Goal: Transaction & Acquisition: Purchase product/service

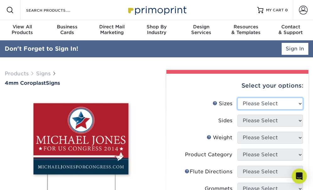
click at [297, 103] on select "Please Select 12" x 18" 18" x 24" 24" x 24" 24" x 36"" at bounding box center [271, 103] width 66 height 12
select select "24.00x36.00"
click at [238, 97] on select "Please Select 12" x 18" 18" x 24" 24" x 24" 24" x 36"" at bounding box center [271, 103] width 66 height 12
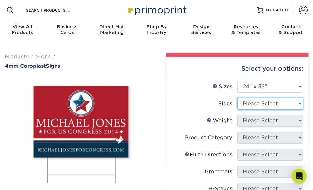
click at [283, 102] on select "Please Select Print Both Sides Print Front Only" at bounding box center [271, 103] width 66 height 12
select select "32d3c223-f82c-492b-b915-ba065a00862f"
click at [238, 97] on select "Please Select Print Both Sides Print Front Only" at bounding box center [271, 103] width 66 height 12
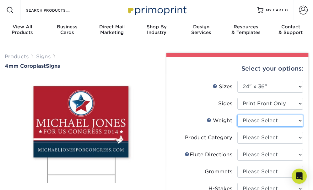
click at [271, 116] on select "Please Select 4CORO" at bounding box center [271, 120] width 66 height 12
select select "4CORO"
click at [238, 114] on select "Please Select 4CORO" at bounding box center [271, 120] width 66 height 12
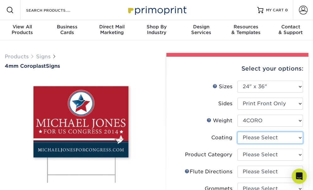
click at [267, 138] on select at bounding box center [271, 137] width 66 height 12
select select "3e7618de-abca-4bda-9f97-8b9129e913d8"
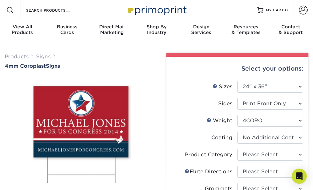
click at [238, 131] on select at bounding box center [271, 137] width 66 height 12
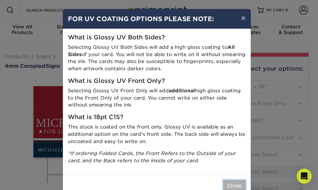
click at [237, 187] on button "Close" at bounding box center [234, 186] width 23 height 12
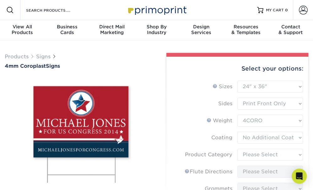
scroll to position [31, 0]
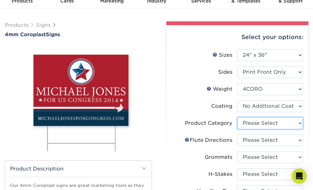
click at [272, 124] on select "Please Select Coroplast Signs" at bounding box center [271, 123] width 66 height 12
select select "b3582ed5-6912-492c-8440-2cc51afdb8e1"
click at [238, 117] on select "Please Select Coroplast Signs" at bounding box center [271, 123] width 66 height 12
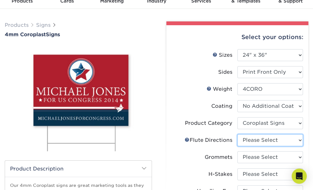
click at [269, 140] on select "Please Select Flute Direction (Horizontal) Flute Direction (Vertical)" at bounding box center [271, 140] width 66 height 12
select select "64642d5c-3ca5-48ab-b753-ddfa02991dab"
click at [238, 134] on select "Please Select Flute Direction (Horizontal) Flute Direction (Vertical)" at bounding box center [271, 140] width 66 height 12
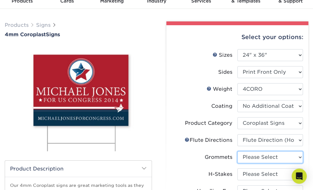
click at [268, 155] on select "Please Select No Grommets Yes, Grommet All 4 Corners Yes, Grommet All 4 Corners…" at bounding box center [271, 157] width 66 height 12
select select "90d329df-db80-4206-b821-ff9d3f363977"
click at [238, 151] on select "Please Select No Grommets Yes, Grommet All 4 Corners Yes, Grommet All 4 Corners…" at bounding box center [271, 157] width 66 height 12
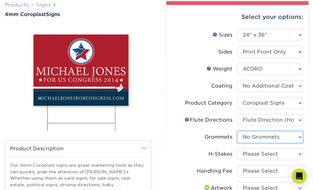
scroll to position [63, 0]
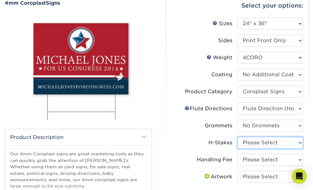
click at [267, 144] on select "Please Select No H-Stakes Yes" at bounding box center [271, 142] width 66 height 12
select select "aec992a9-897e-40ed-b45c-8ce74849ba63"
click at [238, 136] on select "Please Select No H-Stakes Yes" at bounding box center [271, 142] width 66 height 12
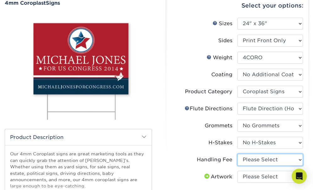
click at [265, 161] on select "Please Select Handling Fee" at bounding box center [271, 159] width 66 height 12
select select "ab74c079-444c-4260-ae6a-e09bdee8073c"
click at [238, 153] on select "Please Select Handling Fee" at bounding box center [271, 159] width 66 height 12
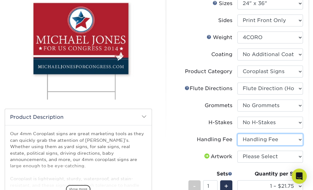
scroll to position [94, 0]
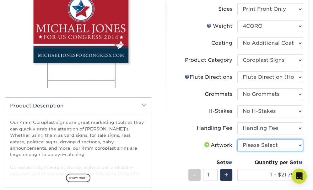
click at [266, 144] on select "Please Select I will upload files I need a design - $50" at bounding box center [271, 145] width 66 height 12
select select "upload"
click at [238, 139] on select "Please Select I will upload files I need a design - $50" at bounding box center [271, 145] width 66 height 12
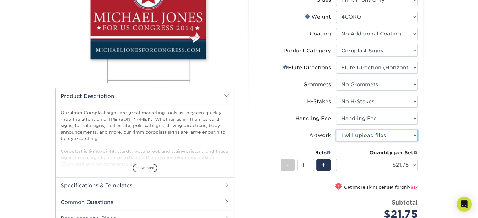
scroll to position [114, 0]
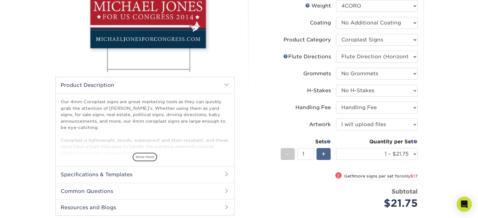
click at [313, 156] on div "+" at bounding box center [324, 154] width 14 height 12
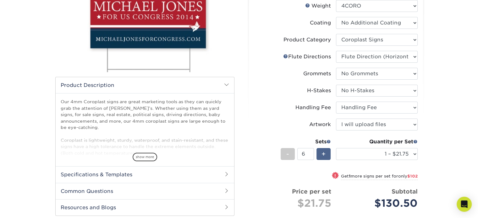
click at [313, 156] on div "+" at bounding box center [324, 154] width 14 height 12
type input "7"
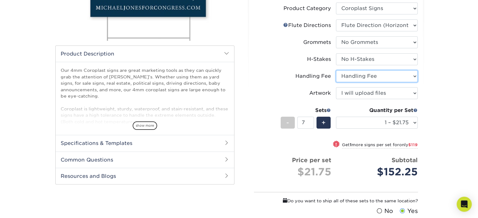
click at [313, 77] on select "Please Select Handling Fee" at bounding box center [377, 76] width 82 height 12
select select "-1"
click at [313, 70] on select "Please Select Handling Fee" at bounding box center [377, 76] width 82 height 12
click at [313, 76] on select "Please Select Handling Fee" at bounding box center [377, 76] width 82 height 12
click at [313, 70] on select "Please Select Handling Fee" at bounding box center [377, 76] width 82 height 12
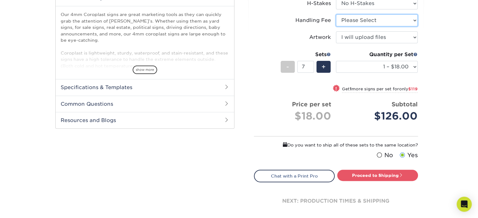
scroll to position [209, 0]
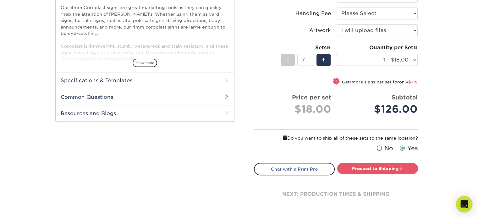
click at [313, 189] on icon "Open Intercom Messenger" at bounding box center [464, 205] width 7 height 8
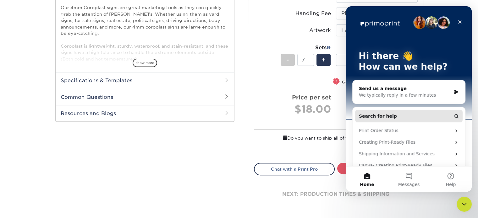
scroll to position [0, 0]
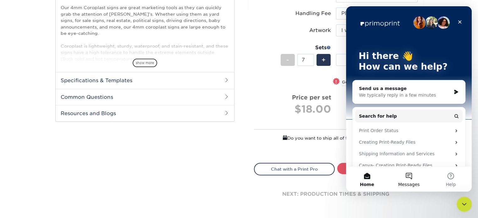
click at [313, 172] on button "Messages" at bounding box center [409, 179] width 42 height 25
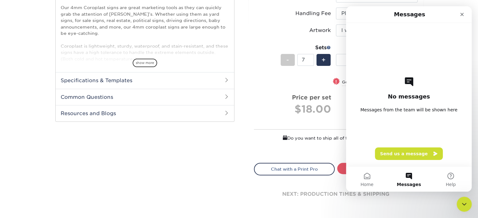
click at [313, 147] on div "No messages Messages from the team will be shown here Send us a message" at bounding box center [409, 95] width 104 height 144
click at [313, 151] on button "Send us a message" at bounding box center [409, 154] width 68 height 13
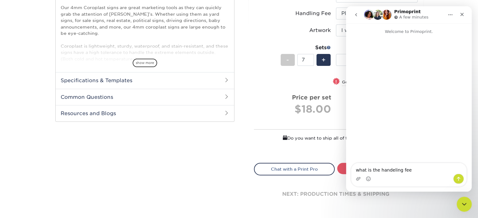
type textarea "what is the handeling fee?"
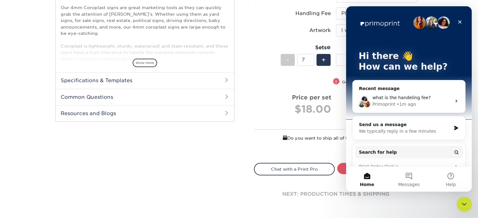
scroll to position [63, 0]
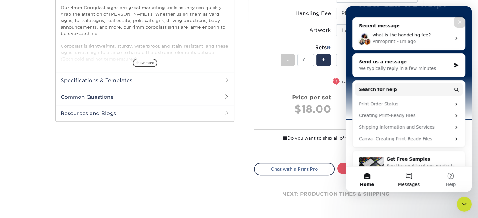
click at [313, 177] on button "Messages" at bounding box center [409, 179] width 42 height 25
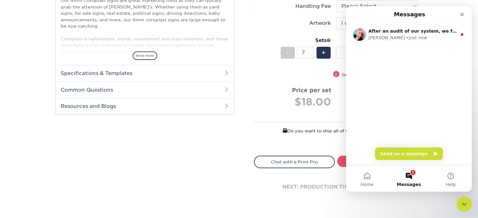
scroll to position [209, 0]
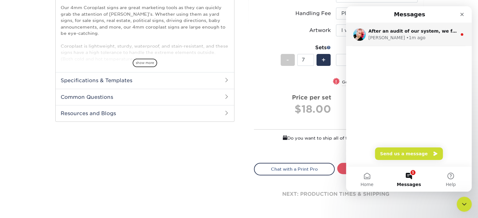
click at [313, 35] on div "• 1m ago" at bounding box center [415, 38] width 19 height 7
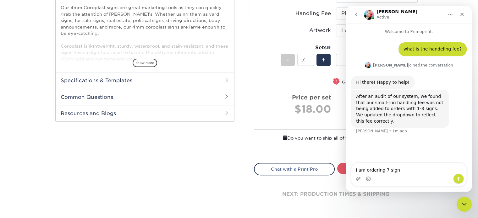
type textarea "I am ordering 7 signs"
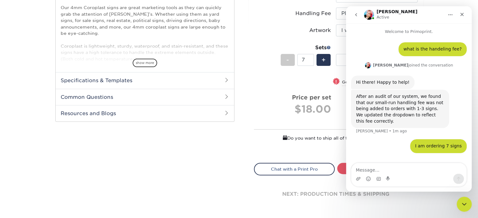
scroll to position [14, 0]
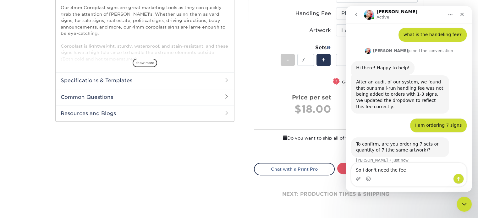
type textarea "So I don't need the fee?"
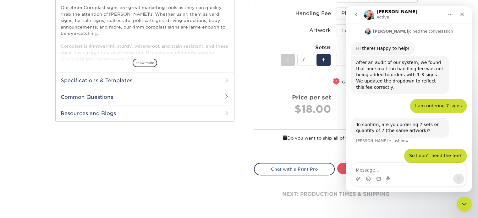
scroll to position [58, 0]
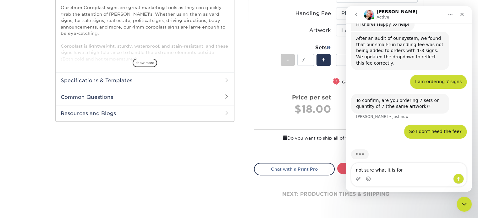
type textarea "not sure what it is for?"
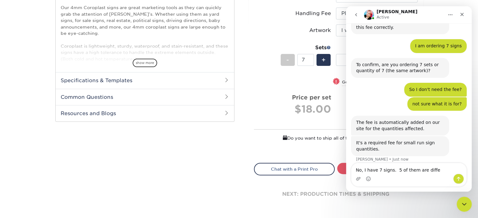
scroll to position [94, 0]
type textarea "N"
type textarea "So do I need to pick handling fee?"
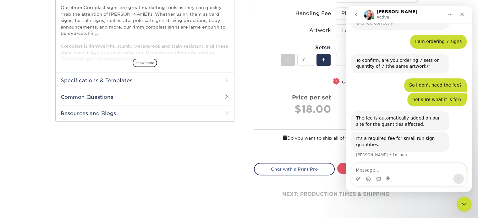
scroll to position [112, 0]
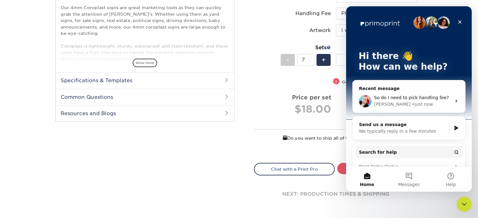
type textarea "3 are different signs"
click at [313, 176] on button "Messages" at bounding box center [409, 179] width 42 height 25
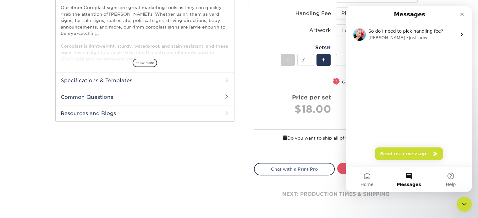
scroll to position [240, 0]
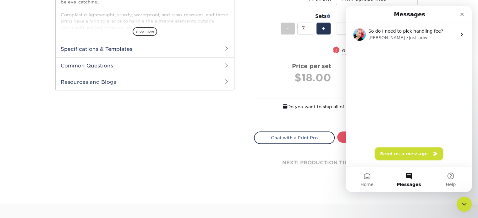
click at [313, 157] on button "Send us a message" at bounding box center [409, 154] width 68 height 13
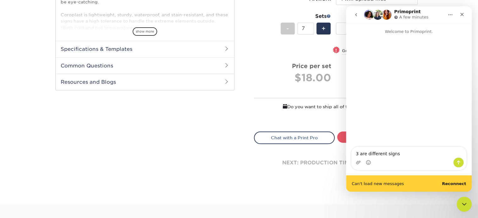
click at [313, 14] on icon "go back" at bounding box center [356, 14] width 5 height 5
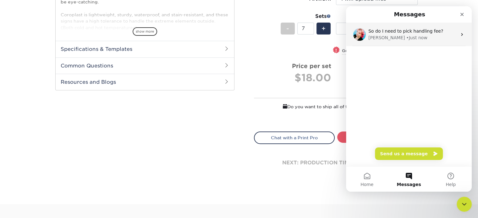
click at [313, 31] on span "So do I need to pick handling fee?" at bounding box center [405, 31] width 75 height 5
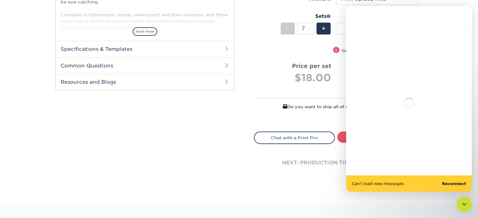
scroll to position [4, 0]
click at [313, 185] on b "Reconnect" at bounding box center [454, 184] width 24 height 5
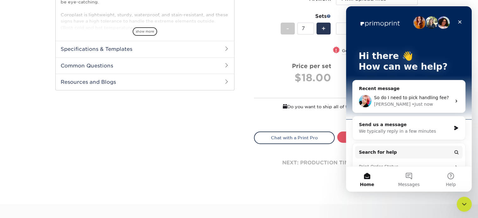
click at [313, 98] on span "So do I need to pick handling fee?" at bounding box center [411, 97] width 75 height 5
click at [313, 101] on icon "Intercom messenger" at bounding box center [456, 101] width 5 height 5
click at [313, 90] on div "So do I need to pick handling fee? Jenny • Just now" at bounding box center [409, 101] width 113 height 23
click at [313, 176] on button "Messages" at bounding box center [409, 179] width 42 height 25
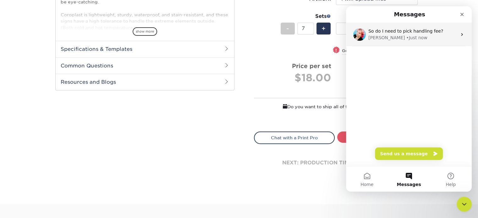
click at [313, 33] on span "So do I need to pick handling fee?" at bounding box center [405, 31] width 75 height 5
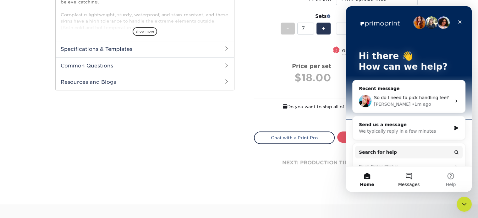
click at [313, 171] on button "Messages" at bounding box center [409, 179] width 42 height 25
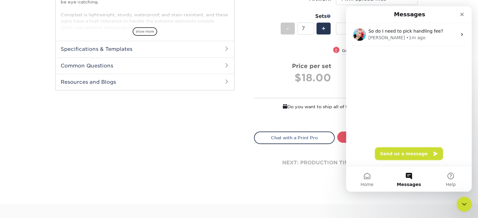
click at [313, 155] on button "Send us a message" at bounding box center [409, 154] width 68 height 13
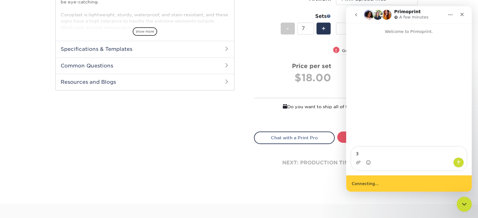
type textarea "3"
type textarea "7 total signs. 3 are the different"
click at [313, 183] on span "Connecting..." at bounding box center [365, 184] width 27 height 4
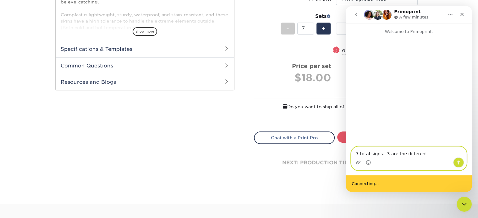
drag, startPoint x: 430, startPoint y: 153, endPoint x: 342, endPoint y: 150, distance: 88.1
click at [313, 150] on html "Primoprint A few minutes Welcome to Primoprint. 7 total signs. 3 are the differ…" at bounding box center [409, 99] width 126 height 186
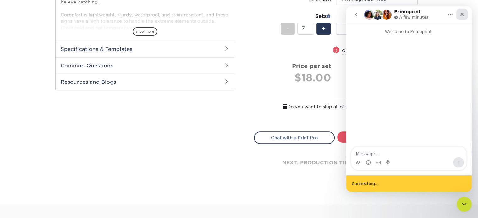
click at [313, 15] on icon "Close" at bounding box center [462, 14] width 3 height 3
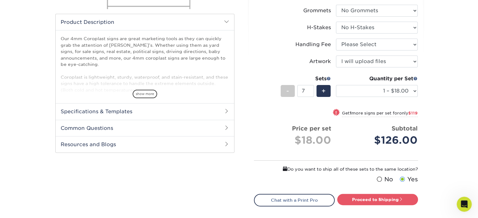
scroll to position [177, 0]
click at [313, 46] on select "Please Select Handling Fee" at bounding box center [377, 45] width 82 height 12
click at [313, 39] on select "Please Select Handling Fee" at bounding box center [377, 45] width 82 height 12
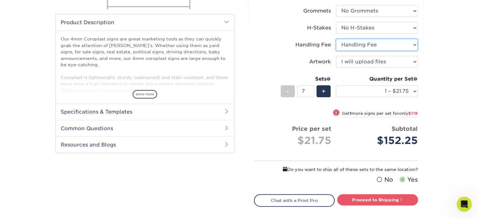
click at [313, 44] on select "Please Select Handling Fee" at bounding box center [377, 45] width 82 height 12
select select "-1"
click at [313, 39] on select "Please Select Handling Fee" at bounding box center [377, 45] width 82 height 12
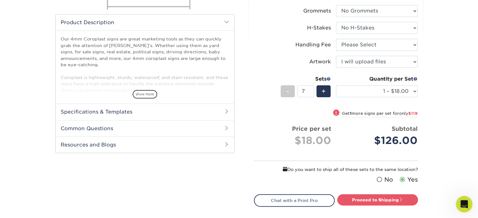
click at [313, 189] on icon "Open Intercom Messenger" at bounding box center [463, 204] width 10 height 10
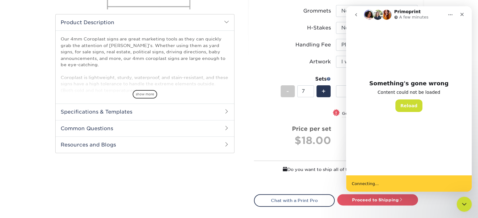
click at [313, 17] on button "go back" at bounding box center [356, 15] width 12 height 12
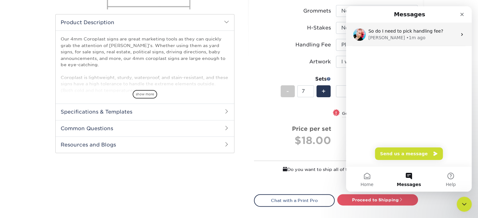
click at [313, 42] on div "So do I need to pick handling fee? Jenny • 1m ago" at bounding box center [409, 34] width 126 height 23
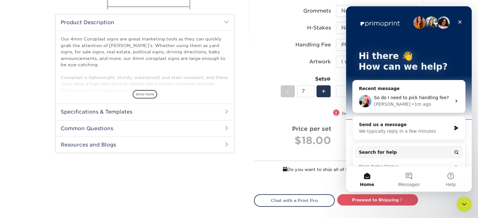
click at [313, 98] on span "So do I need to pick handling fee?" at bounding box center [411, 97] width 75 height 5
click at [313, 99] on icon "Intercom messenger" at bounding box center [456, 101] width 5 height 5
click at [313, 105] on li "Sets - 7 + Quantity per Set 1 – $18.00 2 – $35.00 3 – $52.00 4 – $69.00 5 – $86…" at bounding box center [335, 91] width 163 height 37
click at [313, 98] on span "So do I need to pick handling fee?" at bounding box center [411, 97] width 75 height 5
click at [313, 103] on icon "Intercom messenger" at bounding box center [456, 101] width 5 height 5
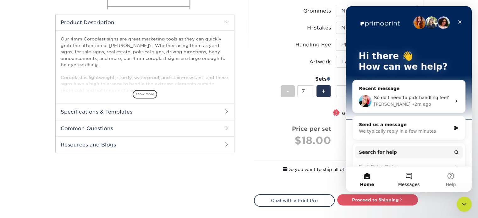
click at [313, 173] on button "Messages" at bounding box center [409, 179] width 42 height 25
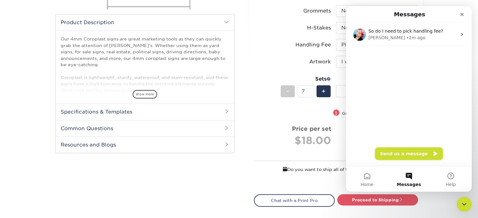
click at [313, 151] on button "Send us a message" at bounding box center [409, 154] width 68 height 13
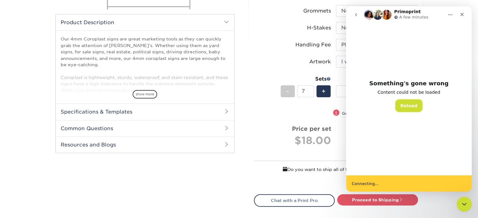
click at [313, 105] on button "Reload" at bounding box center [408, 106] width 27 height 13
click at [313, 16] on icon "Close" at bounding box center [462, 14] width 5 height 5
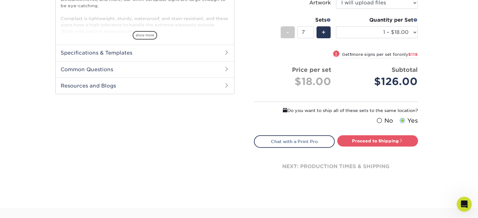
scroll to position [240, 0]
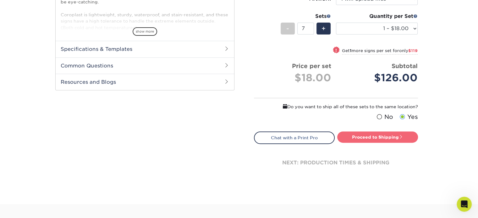
click at [313, 139] on link "Proceed to Shipping" at bounding box center [377, 137] width 81 height 11
type input "Set 1"
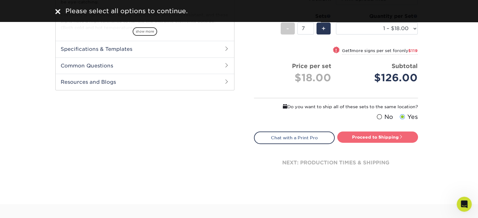
click at [313, 136] on link "Proceed to Shipping" at bounding box center [377, 137] width 81 height 11
click at [313, 137] on link "Proceed to Shipping" at bounding box center [377, 137] width 81 height 11
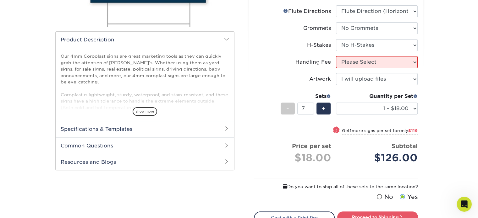
scroll to position [146, 0]
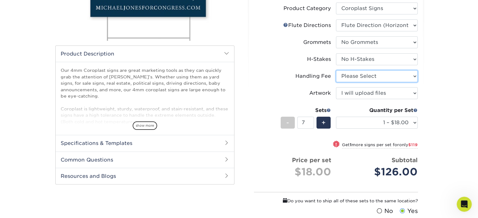
click at [313, 77] on select "Please Select Handling Fee" at bounding box center [377, 76] width 82 height 12
select select "ab74c079-444c-4260-ae6a-e09bdee8073c"
click at [313, 70] on select "Please Select Handling Fee" at bounding box center [377, 76] width 82 height 12
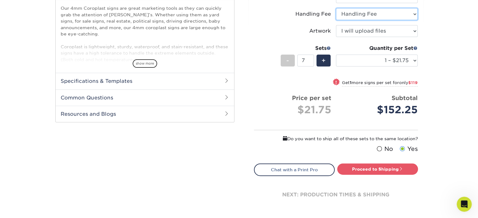
scroll to position [209, 0]
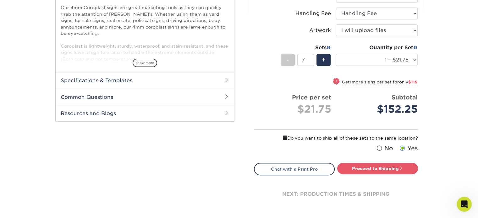
click at [313, 171] on link "Proceed to Shipping" at bounding box center [377, 168] width 81 height 11
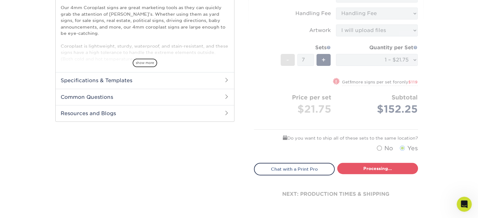
select select "044640a2-81e0-4a14-b128-5232b6ab5635"
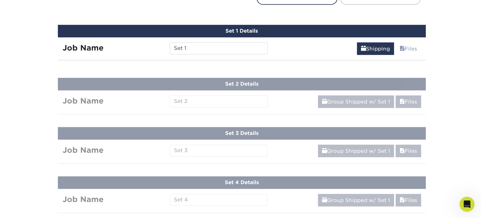
scroll to position [388, 0]
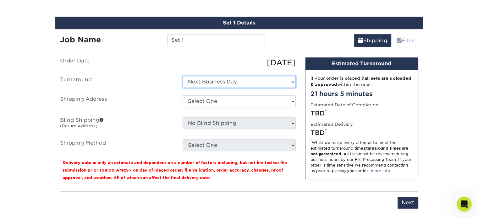
click at [244, 83] on select "Select One Next Business Day" at bounding box center [239, 82] width 113 height 12
click at [183, 76] on select "Select One Next Business Day" at bounding box center [239, 82] width 113 height 12
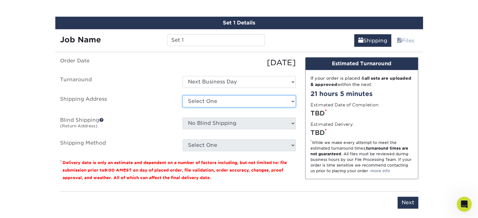
click at [238, 98] on select "Select One + Add New Address - Login" at bounding box center [239, 102] width 113 height 12
select select "newaddress"
click at [183, 96] on select "Select One + Add New Address - Login" at bounding box center [239, 102] width 113 height 12
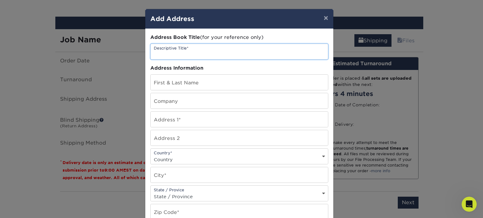
click at [224, 51] on input "text" at bounding box center [239, 51] width 177 height 15
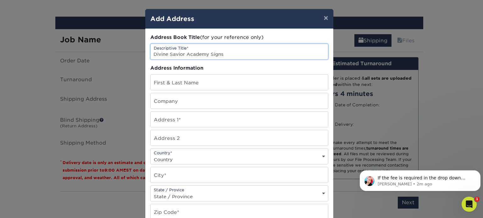
scroll to position [0, 0]
type input "Divine Savior Academy Signs"
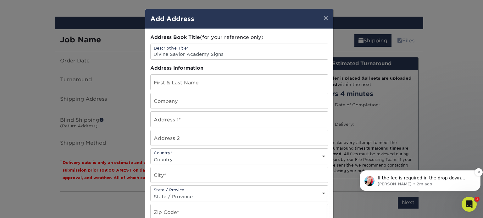
click at [313, 180] on span "If the fee is required in the drop down selections, you will need to select it …" at bounding box center [422, 185] width 88 height 18
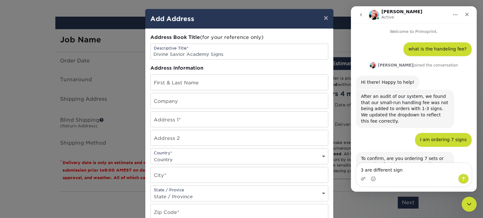
scroll to position [19, 0]
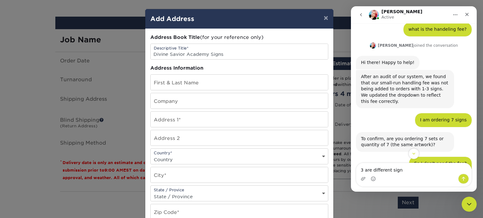
drag, startPoint x: 400, startPoint y: 169, endPoint x: 350, endPoint y: 174, distance: 50.2
click at [313, 174] on html "Jenny Active Welcome to Primoprint. what is the handeling fee? • 7m ago Jenny j…" at bounding box center [414, 99] width 126 height 186
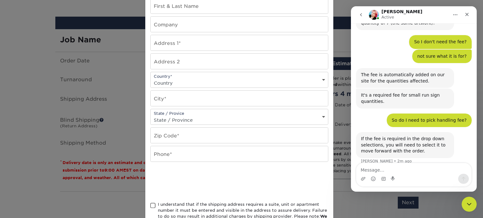
scroll to position [143, 0]
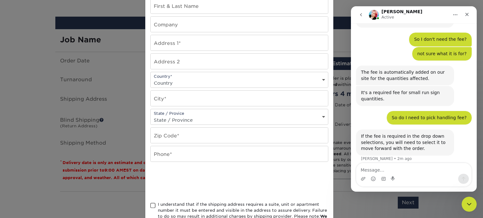
click at [313, 174] on textarea "Message…" at bounding box center [413, 168] width 115 height 11
type textarea "perfect"
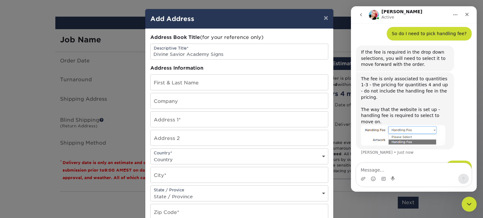
scroll to position [228, 0]
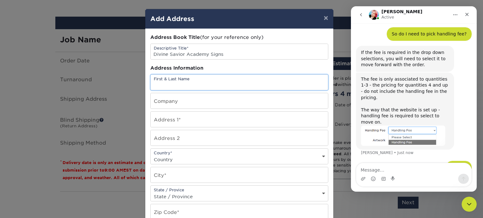
click at [205, 86] on input "text" at bounding box center [239, 82] width 177 height 15
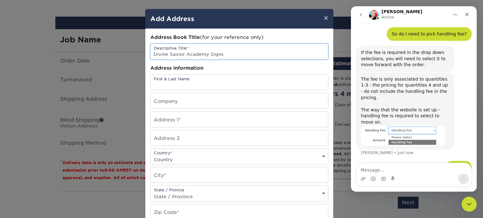
click at [225, 51] on input "Divine Savior Academy Signs" at bounding box center [239, 51] width 177 height 15
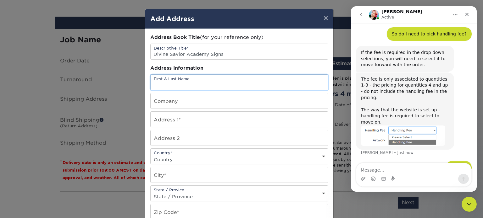
click at [188, 80] on input "text" at bounding box center [239, 82] width 177 height 15
click at [189, 84] on input "text" at bounding box center [239, 82] width 177 height 15
type input "[PERSON_NAME]"
type input "Divine Savior Academy"
type input "23857 Ronald W. Reagan Blvd."
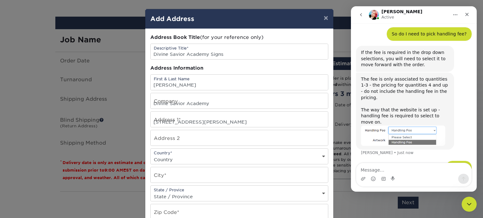
select select "US"
type input "Liberty Hill"
select select "TX"
type input "78642"
type input "5128838410"
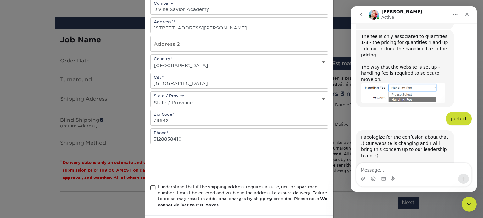
scroll to position [277, 0]
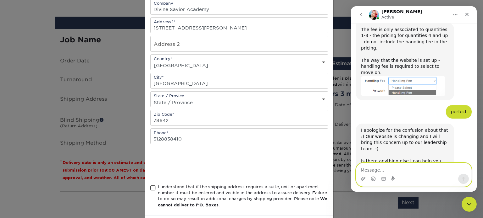
click at [313, 170] on textarea "Message…" at bounding box center [413, 168] width 115 height 11
type textarea "No thanks"
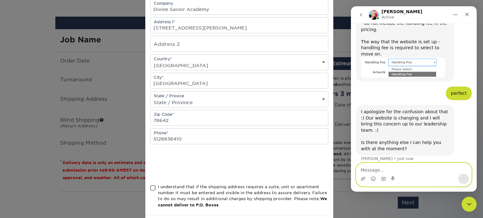
scroll to position [296, 0]
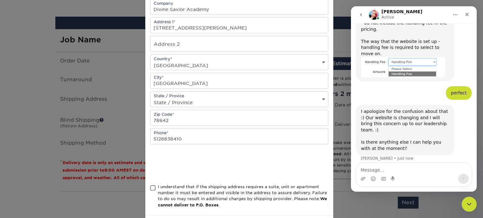
click at [152, 186] on span at bounding box center [152, 188] width 5 height 6
click at [0, 0] on input "I understand that if the shipping address requires a suite, unit or apartment n…" at bounding box center [0, 0] width 0 height 0
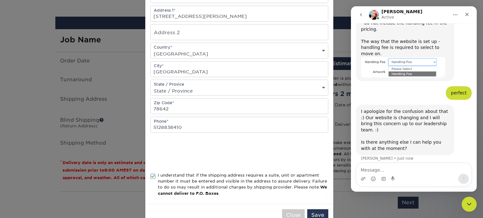
scroll to position [121, 0]
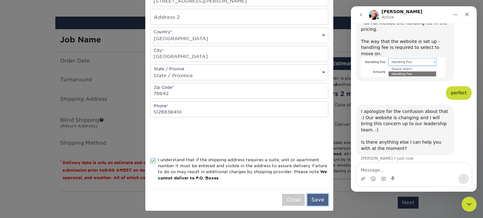
click at [313, 189] on button "Save" at bounding box center [317, 200] width 21 height 12
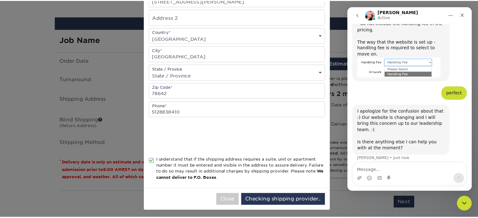
scroll to position [0, 0]
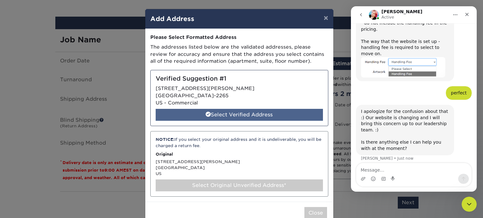
click at [249, 115] on div "Select Verified Address" at bounding box center [239, 115] width 167 height 12
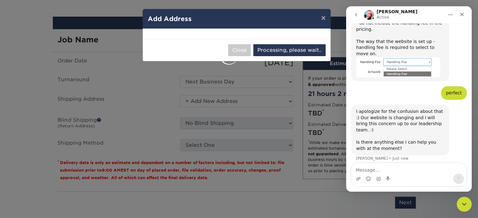
select select "286498"
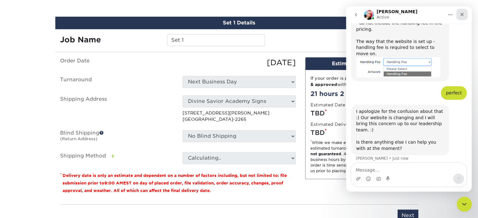
click at [313, 15] on icon "Close" at bounding box center [462, 14] width 5 height 5
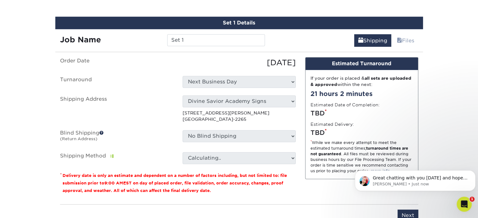
scroll to position [321, 0]
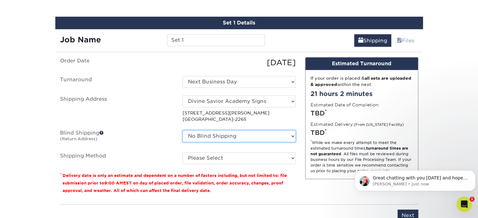
click at [243, 138] on select "No Blind Shipping + Add New Address" at bounding box center [239, 136] width 113 height 12
click at [244, 137] on select "No Blind Shipping + Add New Address" at bounding box center [239, 136] width 113 height 12
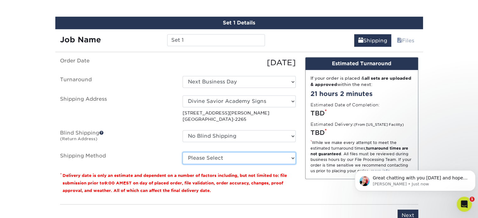
click at [244, 157] on select "Please Select Flat Rate Shipping (+$11.20) Ground Shipping (+$21.50) 3 Day Ship…" at bounding box center [239, 158] width 113 height 12
select select "G4MFLATRATE"
click at [183, 152] on select "Please Select Flat Rate Shipping (+$11.20) Ground Shipping (+$21.50) 3 Day Ship…" at bounding box center [239, 158] width 113 height 12
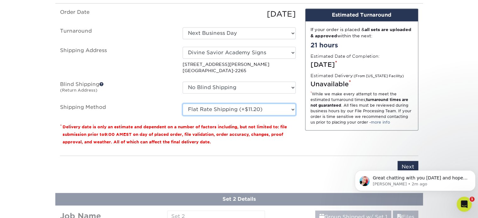
scroll to position [451, 0]
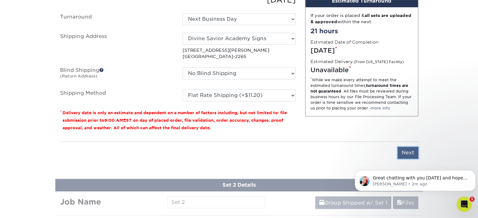
click at [313, 151] on input "Next" at bounding box center [408, 153] width 21 height 12
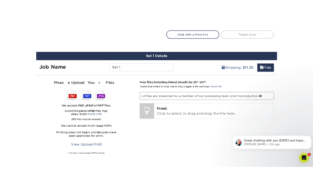
scroll to position [357, 0]
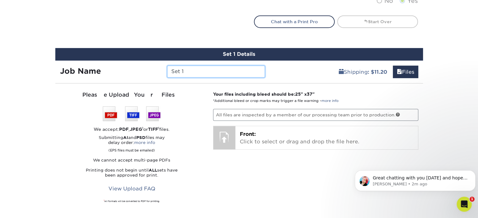
click at [192, 69] on input "Set 1" at bounding box center [216, 72] width 98 height 12
drag, startPoint x: 192, startPoint y: 69, endPoint x: 157, endPoint y: 71, distance: 35.0
click at [157, 71] on div "Job Name Set 1" at bounding box center [162, 72] width 215 height 12
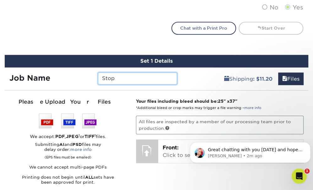
scroll to position [350, 0]
type input "Stop"
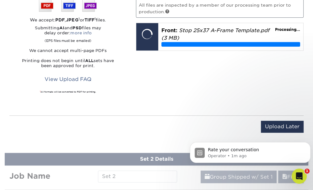
scroll to position [482, 0]
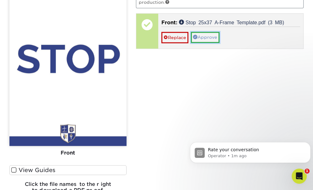
click at [199, 37] on link "Approve" at bounding box center [205, 37] width 29 height 11
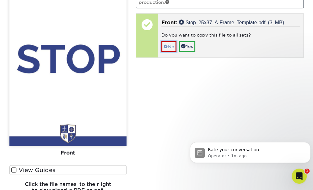
click at [169, 47] on link "No" at bounding box center [169, 46] width 15 height 11
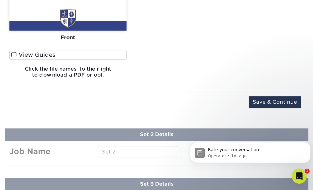
scroll to position [608, 0]
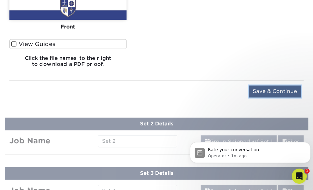
click at [272, 87] on input "Save & Continue" at bounding box center [275, 91] width 53 height 12
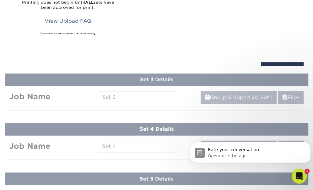
scroll to position [387, 0]
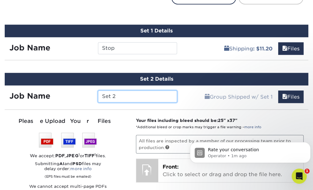
drag, startPoint x: 123, startPoint y: 95, endPoint x: 98, endPoint y: 98, distance: 24.7
click at [98, 98] on input "Set 2" at bounding box center [137, 96] width 79 height 12
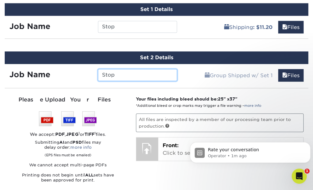
scroll to position [418, 0]
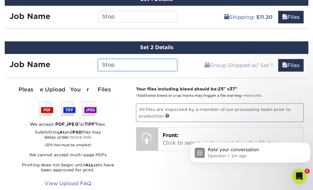
type input "Stop"
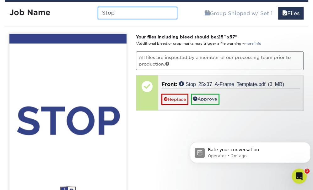
scroll to position [481, 0]
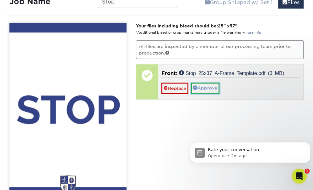
click at [201, 85] on link "Approve" at bounding box center [205, 87] width 29 height 11
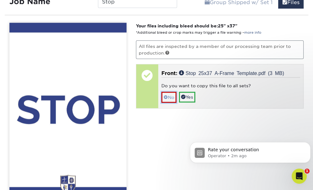
click at [172, 98] on link "No" at bounding box center [169, 96] width 15 height 11
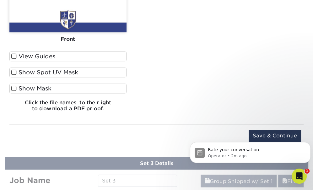
scroll to position [670, 0]
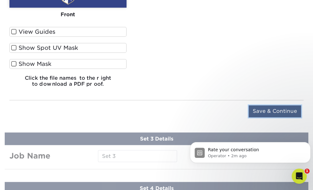
click at [263, 107] on input "Save & Continue" at bounding box center [275, 111] width 53 height 12
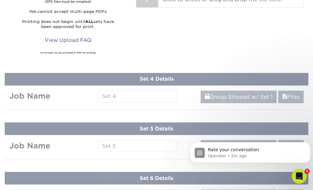
scroll to position [436, 0]
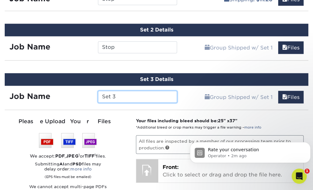
drag, startPoint x: 127, startPoint y: 94, endPoint x: 100, endPoint y: 97, distance: 26.8
click at [100, 97] on input "Set 3" at bounding box center [137, 97] width 79 height 12
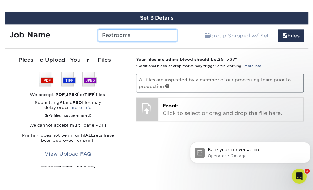
scroll to position [499, 0]
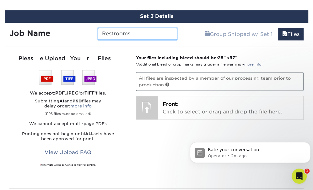
type input "Restrooms"
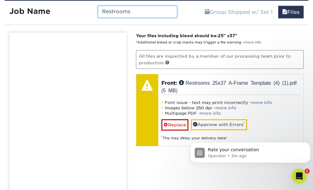
scroll to position [530, 0]
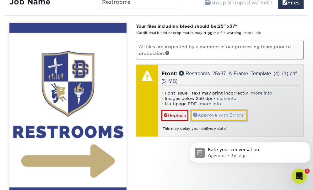
click at [216, 113] on link "Approve with Errors *" at bounding box center [219, 114] width 56 height 11
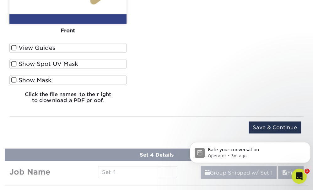
scroll to position [719, 0]
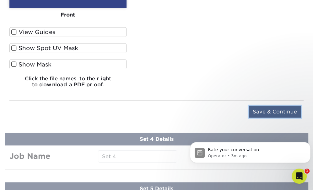
click at [280, 110] on input "Save & Continue" at bounding box center [275, 111] width 53 height 12
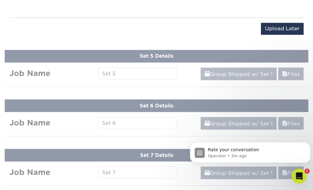
scroll to position [485, 0]
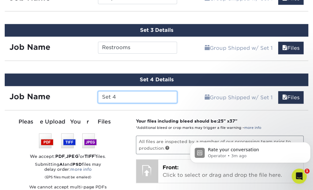
drag, startPoint x: 122, startPoint y: 96, endPoint x: 97, endPoint y: 98, distance: 25.2
click at [97, 98] on div "Set 4" at bounding box center [137, 97] width 89 height 12
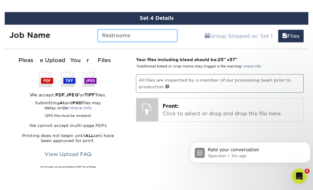
scroll to position [548, 0]
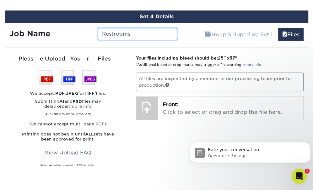
type input "Restrooms"
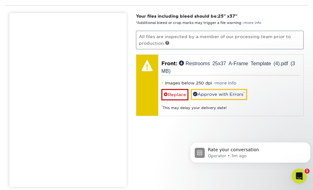
scroll to position [579, 0]
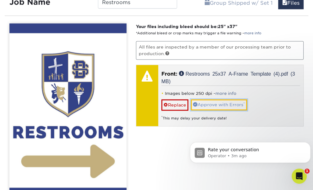
click at [218, 104] on link "Approve with Errors *" at bounding box center [219, 104] width 56 height 11
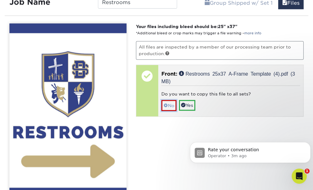
click at [171, 105] on link "No" at bounding box center [169, 105] width 15 height 11
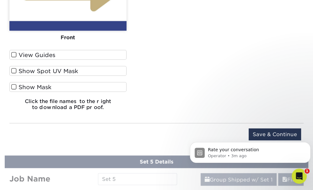
scroll to position [768, 0]
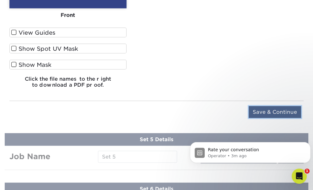
click at [270, 108] on input "Save & Continue" at bounding box center [275, 112] width 53 height 12
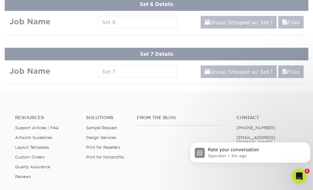
scroll to position [534, 0]
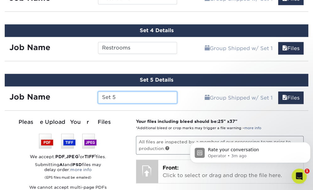
drag, startPoint x: 122, startPoint y: 95, endPoint x: 86, endPoint y: 97, distance: 36.5
click at [86, 97] on div "Job Name Set 5" at bounding box center [93, 97] width 177 height 12
type input "Gym"
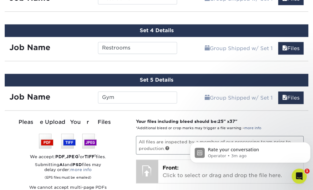
click at [200, 107] on div "Set 5 Details Job Name Gym Group Shipped w/ Set 1 Files Continue You've choosen…" at bounding box center [157, 175] width 304 height 203
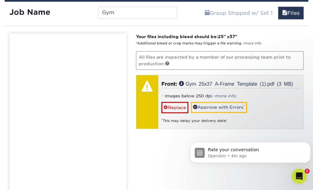
scroll to position [628, 0]
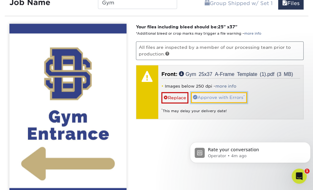
click at [210, 92] on link "Approve with Errors *" at bounding box center [219, 97] width 56 height 11
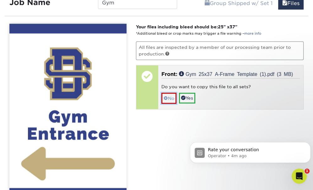
click at [170, 98] on link "No" at bounding box center [169, 97] width 15 height 11
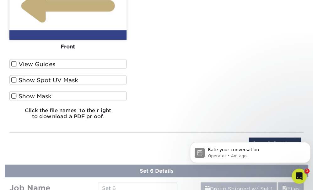
scroll to position [817, 0]
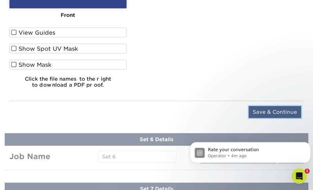
click at [293, 108] on input "Save & Continue" at bounding box center [275, 112] width 53 height 12
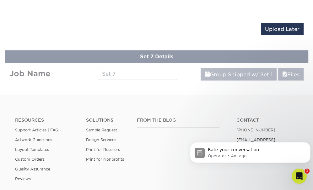
scroll to position [583, 0]
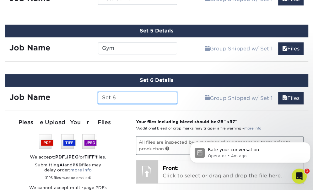
drag, startPoint x: 118, startPoint y: 95, endPoint x: 97, endPoint y: 96, distance: 21.4
click at [97, 96] on div "Set 6" at bounding box center [137, 97] width 89 height 12
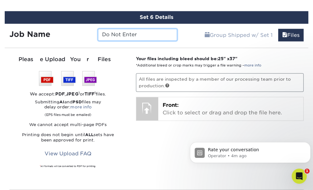
type input "Do Not Enter"
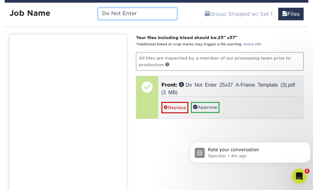
scroll to position [677, 0]
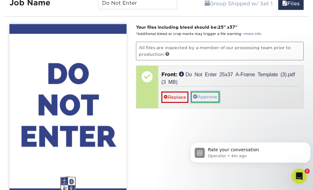
click at [206, 96] on link "Approve" at bounding box center [205, 96] width 29 height 11
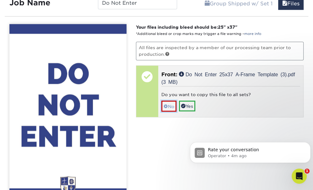
click at [169, 104] on link "No" at bounding box center [169, 105] width 15 height 11
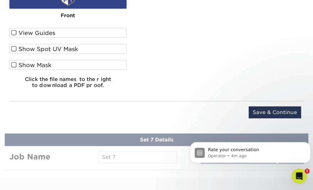
scroll to position [897, 0]
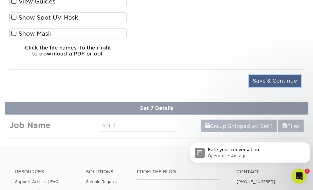
click at [255, 78] on input "Save & Continue" at bounding box center [275, 81] width 53 height 12
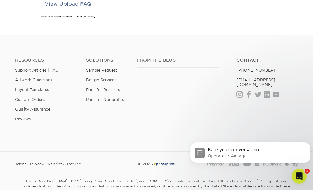
scroll to position [632, 0]
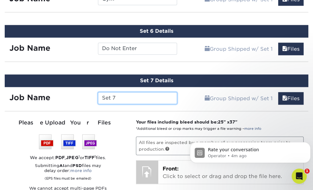
drag, startPoint x: 119, startPoint y: 93, endPoint x: 97, endPoint y: 97, distance: 22.7
click at [97, 97] on div "Set 7" at bounding box center [137, 98] width 89 height 12
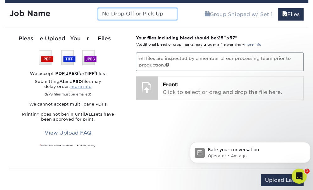
scroll to position [726, 0]
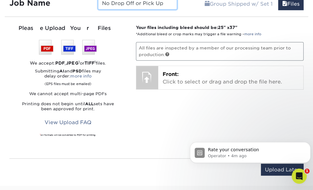
type input "No Drop Off or Pick Up"
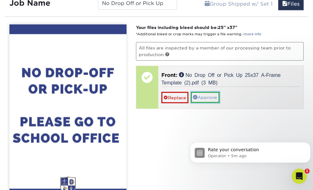
click at [200, 91] on link "Approve" at bounding box center [205, 96] width 29 height 11
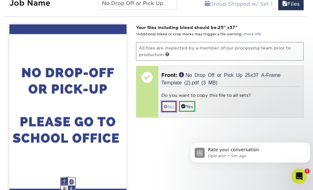
click at [164, 104] on span at bounding box center [166, 106] width 4 height 5
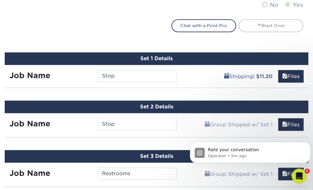
scroll to position [349, 0]
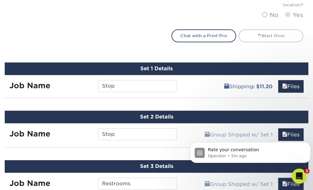
click at [192, 82] on div "Shipping : $11.20 Files" at bounding box center [245, 84] width 127 height 18
click at [195, 68] on div "Set 1 Details" at bounding box center [157, 68] width 304 height 13
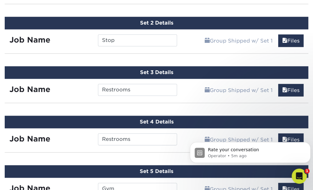
scroll to position [443, 0]
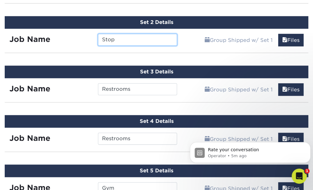
click at [136, 36] on input "Stop" at bounding box center [137, 40] width 79 height 12
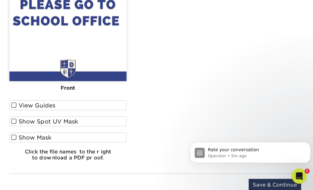
scroll to position [915, 0]
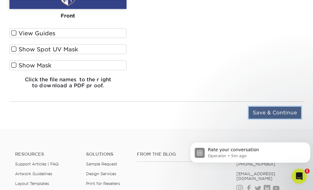
click at [277, 110] on input "Save & Continue" at bounding box center [275, 113] width 53 height 12
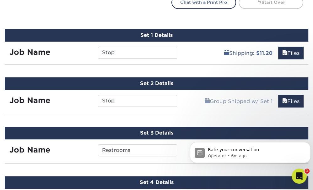
scroll to position [351, 0]
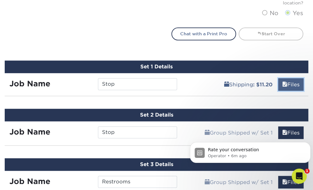
click at [290, 86] on link "Files" at bounding box center [291, 84] width 25 height 13
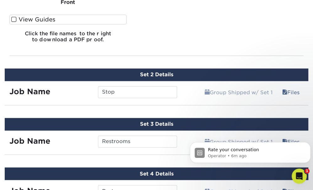
scroll to position [634, 0]
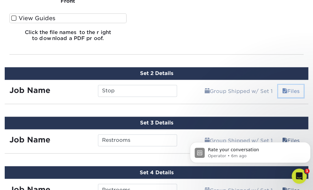
click at [287, 91] on link "Files" at bounding box center [291, 91] width 25 height 13
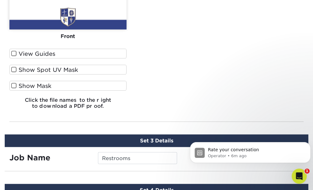
scroll to position [948, 0]
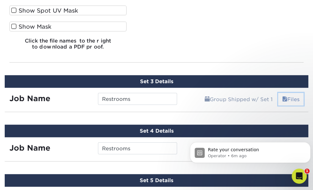
click at [294, 97] on link "Files" at bounding box center [291, 99] width 25 height 13
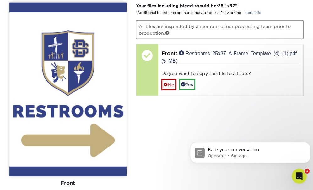
scroll to position [1074, 0]
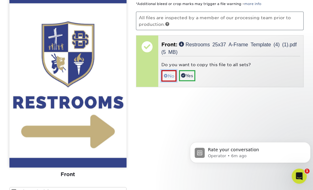
click at [171, 77] on link "No" at bounding box center [169, 75] width 15 height 11
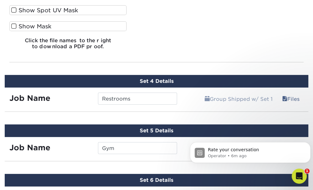
scroll to position [1294, 0]
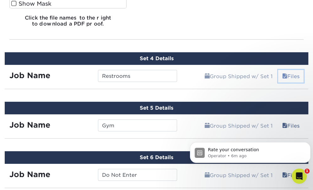
click at [292, 71] on link "Files" at bounding box center [291, 76] width 25 height 13
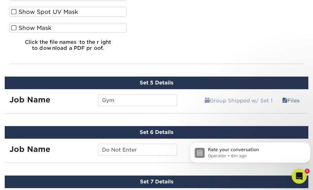
scroll to position [1608, 0]
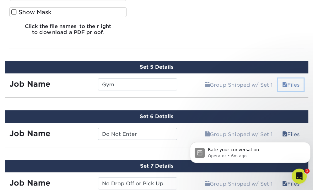
click at [298, 81] on link "Files" at bounding box center [291, 84] width 25 height 13
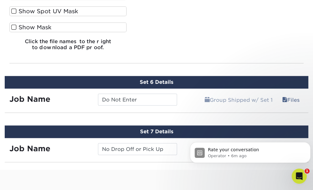
scroll to position [1923, 0]
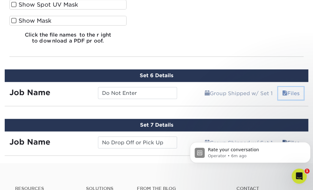
click at [289, 87] on link "Files" at bounding box center [291, 93] width 25 height 13
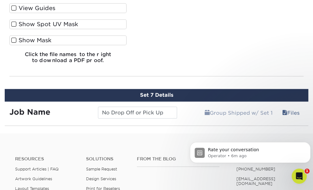
scroll to position [2237, 0]
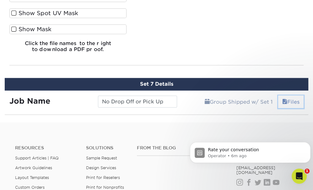
click at [286, 97] on link "Files" at bounding box center [291, 101] width 25 height 13
click at [284, 99] on span at bounding box center [285, 102] width 5 height 6
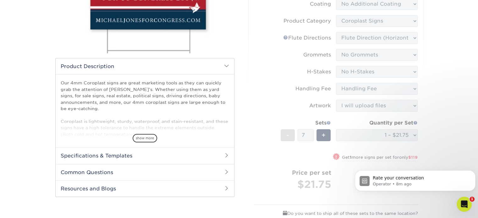
scroll to position [165, 0]
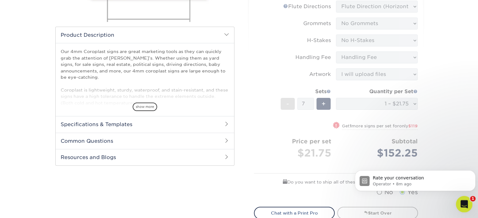
click at [313, 189] on div "Open Intercom Messenger" at bounding box center [463, 203] width 21 height 21
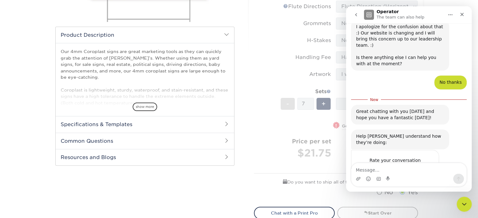
scroll to position [381, 0]
click at [313, 167] on span "Amazing" at bounding box center [424, 172] width 11 height 11
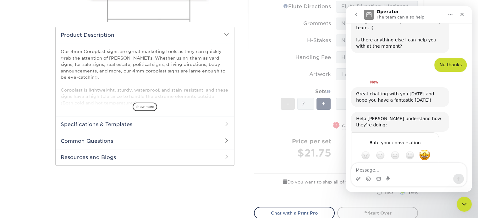
click at [313, 172] on div "Submit" at bounding box center [428, 178] width 13 height 13
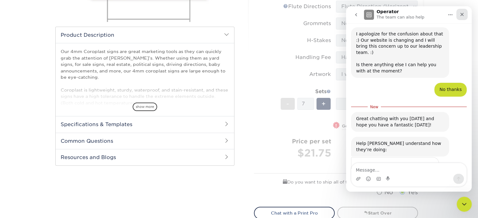
drag, startPoint x: 463, startPoint y: 15, endPoint x: 806, endPoint y: 30, distance: 343.3
click at [313, 15] on icon "Close" at bounding box center [462, 14] width 5 height 5
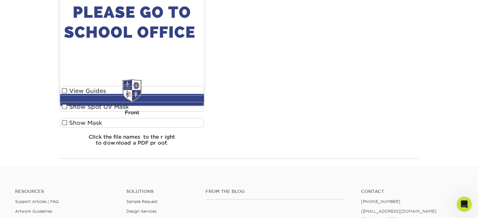
scroll to position [2446, 0]
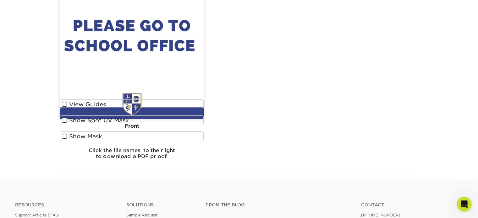
click at [313, 156] on div "Your files including bleed should be: 25 " x 37 " *Additional bleed or crop mar…" at bounding box center [315, 36] width 215 height 258
click at [281, 94] on div "Your files including bleed should be: 25 " x 37 " *Additional bleed or crop mar…" at bounding box center [315, 36] width 215 height 258
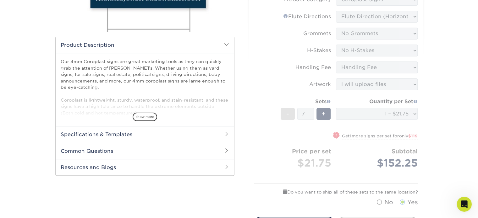
scroll to position [189, 0]
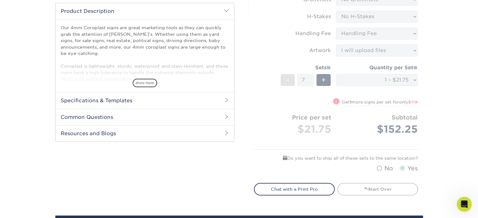
click at [313, 162] on form "Sizes Help Sizes Please Select 12" x 18" 18" x 24" 24" x 24" 24" x 36" Sides Pl…" at bounding box center [336, 34] width 164 height 284
click at [226, 101] on span at bounding box center [226, 100] width 5 height 5
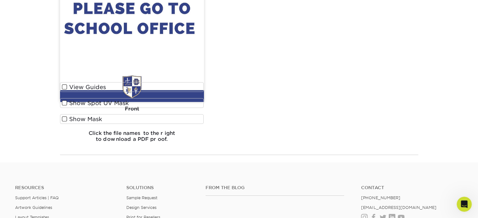
scroll to position [2547, 0]
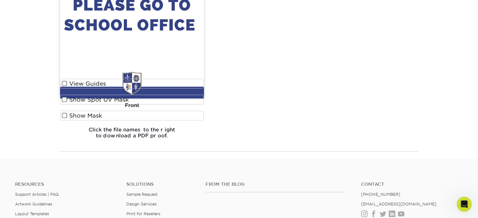
click at [313, 169] on div "Resources Support Articles | FAQ Artwork Guidelines Layout Templates Custom Ord…" at bounding box center [239, 219] width 478 height 104
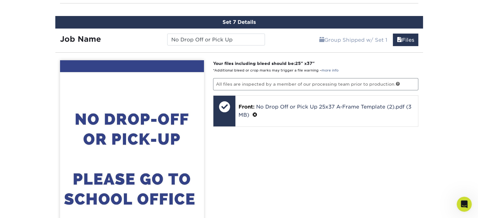
scroll to position [2327, 0]
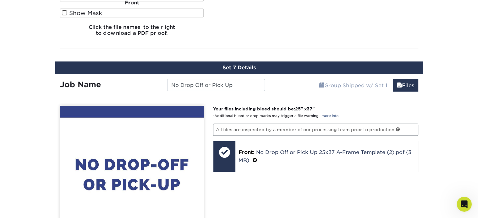
click at [293, 63] on div "Set 7 Details" at bounding box center [239, 68] width 368 height 13
click at [313, 83] on span at bounding box center [399, 86] width 5 height 6
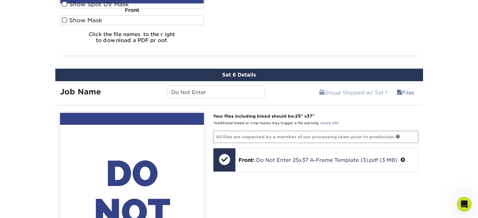
scroll to position [1982, 0]
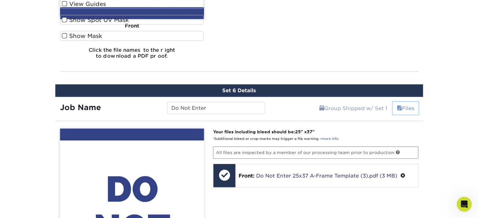
click at [313, 106] on span at bounding box center [399, 109] width 5 height 6
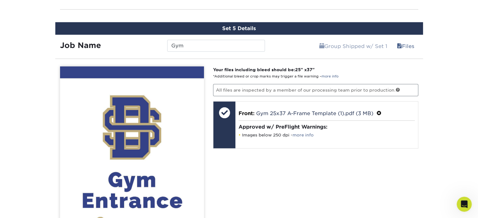
scroll to position [1699, 0]
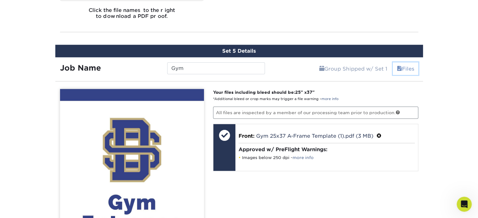
click at [313, 67] on span at bounding box center [399, 69] width 5 height 6
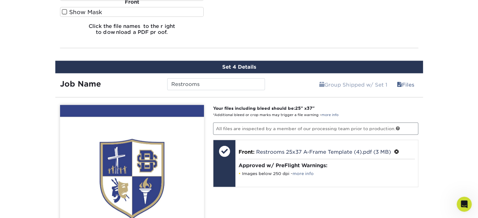
scroll to position [1353, 0]
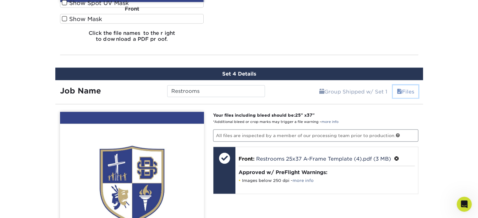
click at [313, 91] on link "Files" at bounding box center [405, 92] width 25 height 13
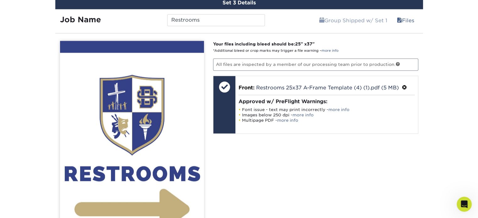
scroll to position [1070, 0]
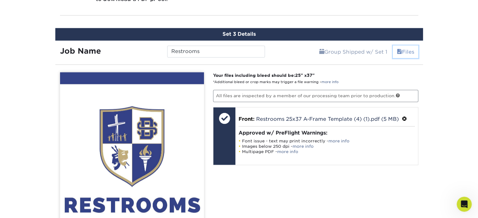
click at [313, 51] on link "Files" at bounding box center [405, 52] width 25 height 13
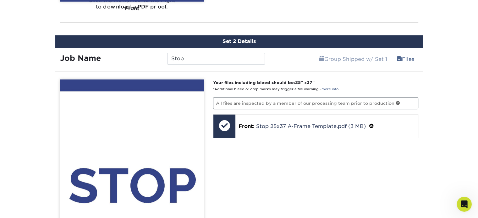
scroll to position [724, 0]
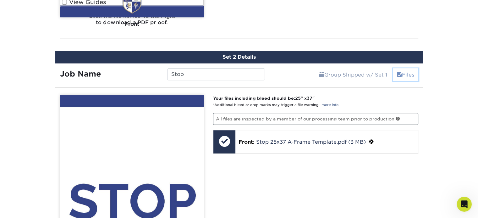
click at [313, 79] on link "Files" at bounding box center [405, 75] width 25 height 13
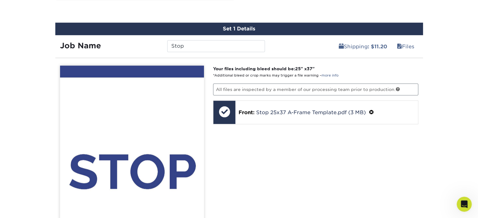
scroll to position [441, 0]
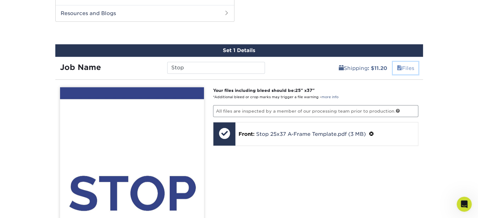
click at [313, 72] on link "Files" at bounding box center [405, 68] width 25 height 13
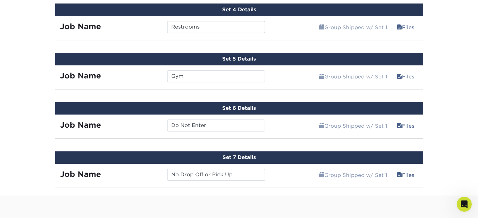
scroll to position [692, 0]
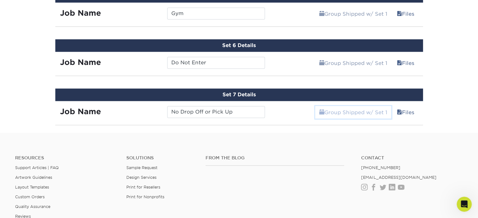
click at [313, 112] on link "Group Shipped w/ Set 1" at bounding box center [353, 112] width 76 height 13
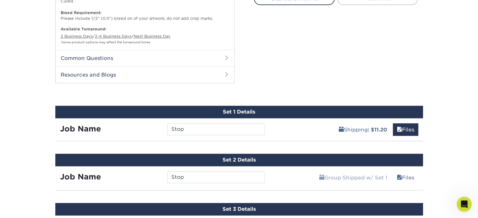
scroll to position [377, 0]
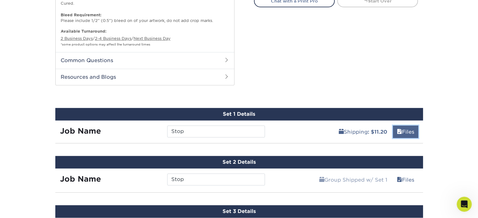
click at [313, 133] on link "Files" at bounding box center [405, 132] width 25 height 13
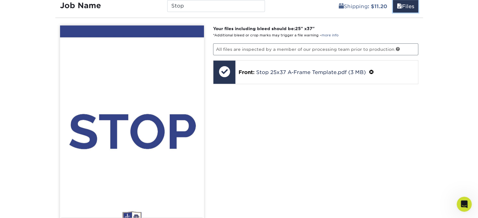
scroll to position [629, 0]
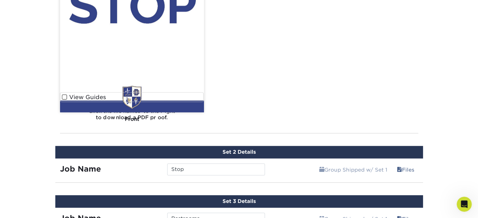
click at [313, 150] on div "Set 2 Details" at bounding box center [239, 152] width 368 height 13
click at [313, 172] on link "Group Shipped w/ Set 1" at bounding box center [353, 170] width 76 height 13
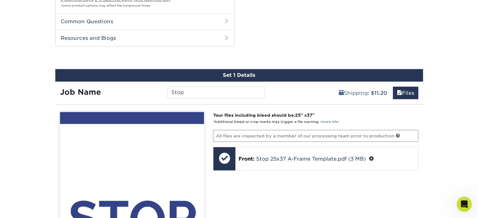
scroll to position [377, 0]
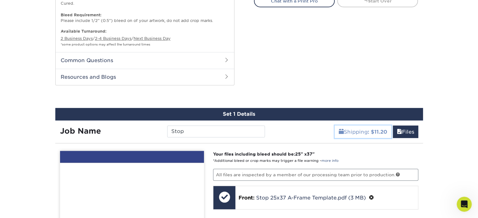
click at [313, 132] on b ": $11.20" at bounding box center [377, 132] width 19 height 6
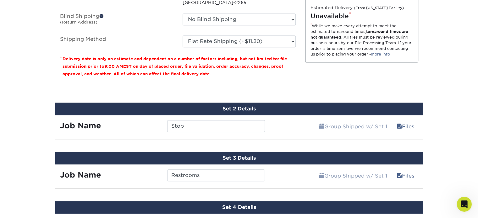
scroll to position [597, 0]
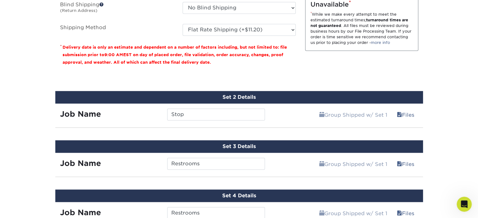
click at [278, 96] on div "Set 2 Details" at bounding box center [239, 97] width 368 height 13
click at [313, 117] on link "Group Shipped w/ Set 1" at bounding box center [353, 115] width 76 height 13
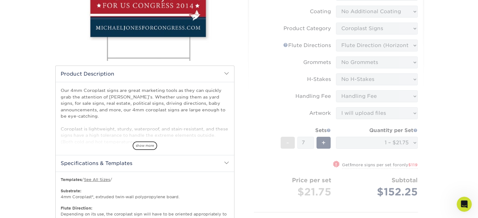
scroll to position [125, 0]
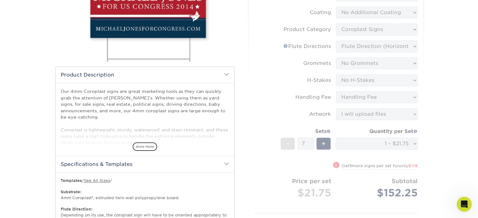
click at [223, 74] on h2 "Product Description" at bounding box center [145, 75] width 179 height 16
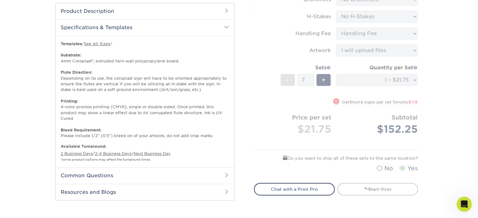
scroll to position [314, 0]
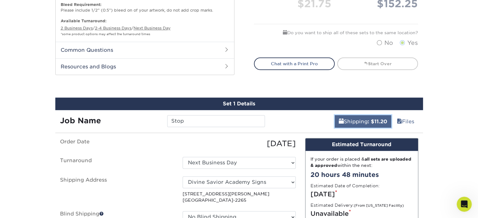
click at [313, 124] on link "Shipping : $11.20" at bounding box center [363, 121] width 57 height 13
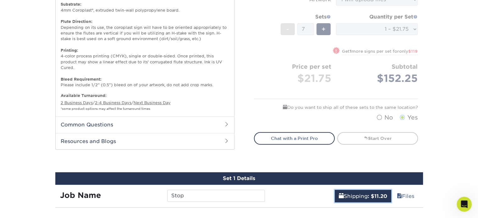
scroll to position [189, 0]
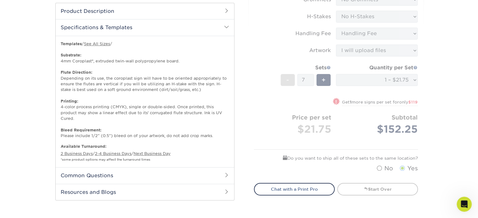
click at [313, 130] on form "Sizes Help Sizes Please Select 12" x 18" 18" x 24" 24" x 24" 24" x 36" Sides Pl…" at bounding box center [336, 34] width 164 height 284
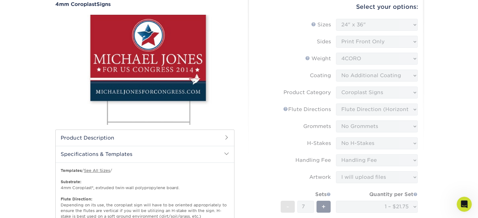
scroll to position [63, 0]
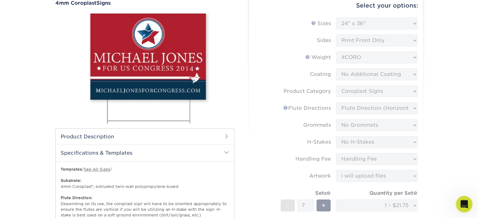
click at [313, 189] on icon "Open Intercom Messenger" at bounding box center [463, 204] width 10 height 10
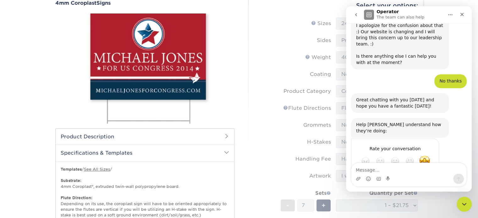
scroll to position [388, 0]
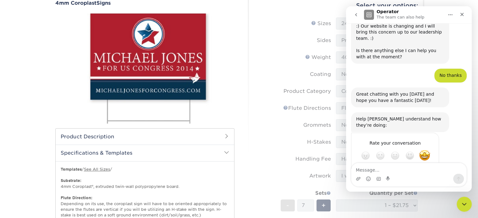
click at [313, 169] on textarea "Message…" at bounding box center [408, 168] width 115 height 11
type textarea "ok I uploaded all of my signs and need to pay."
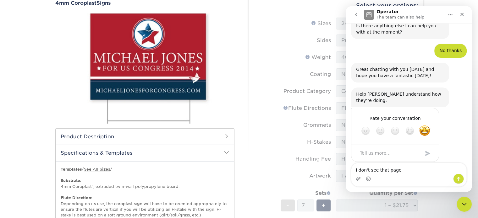
type textarea "I don't see that page."
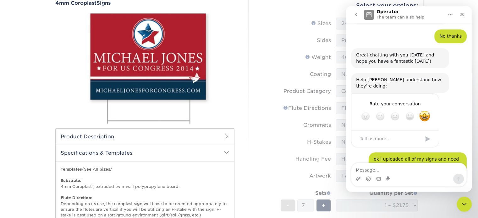
click at [294, 69] on form "Sizes Help Sizes Please Select 12" x 18" 18" x 24" 24" x 24" 24" x 36" Sides Pl…" at bounding box center [336, 160] width 164 height 284
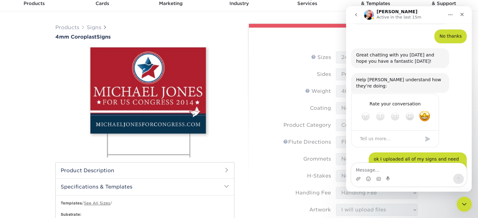
scroll to position [0, 0]
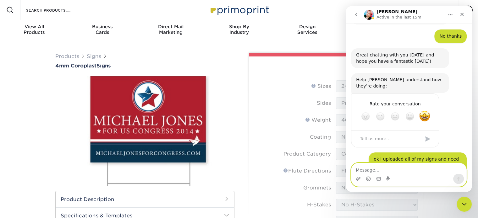
click at [313, 170] on textarea "Message…" at bounding box center [408, 168] width 115 height 11
type textarea "Can you help?"
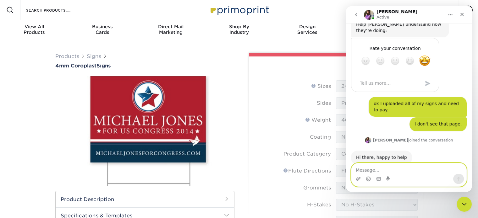
scroll to position [485, 0]
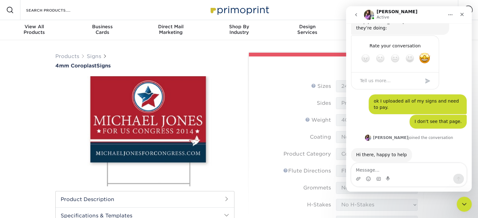
click at [313, 53] on div "Products Signs 4mm Coroplast Signs Options include" at bounding box center [239, 222] width 377 height 349
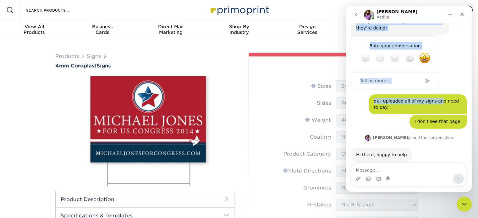
drag, startPoint x: 430, startPoint y: 11, endPoint x: 428, endPoint y: 60, distance: 49.1
click at [313, 72] on div "Erica Active Welcome to Primoprint. what is the handeling fee? • 25m ago Jenny …" at bounding box center [409, 99] width 126 height 186
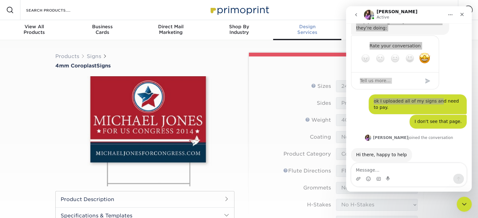
click at [313, 39] on link "Design Services" at bounding box center [307, 30] width 68 height 20
click at [289, 114] on form "Sizes Help Sizes Please Select 12" x 18" 18" x 24" 24" x 24" 24" x 36" Sides Pl…" at bounding box center [336, 222] width 164 height 284
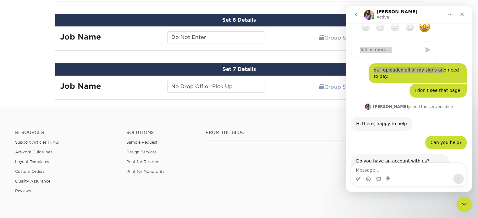
scroll to position [660, 0]
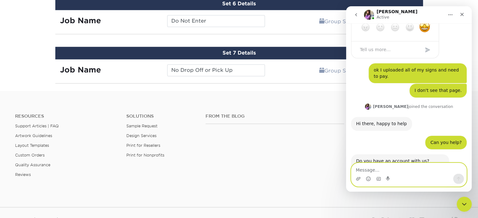
click at [313, 171] on textarea "Message…" at bounding box center [408, 168] width 115 height 11
type textarea "I did not know that."
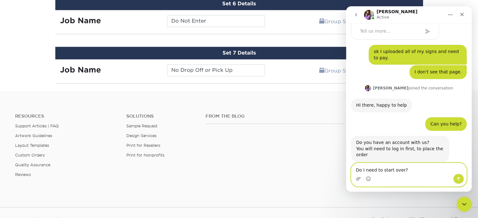
type textarea "Do I need to start over?"
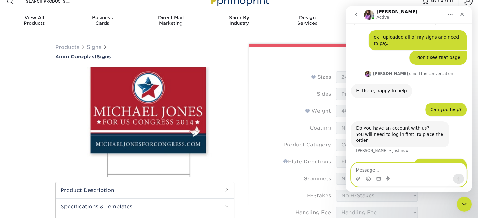
scroll to position [0, 0]
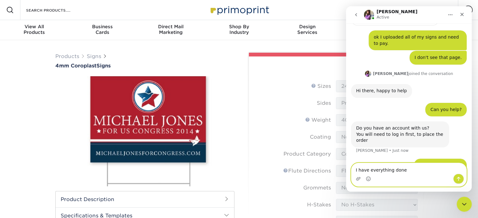
type textarea "I have everything done."
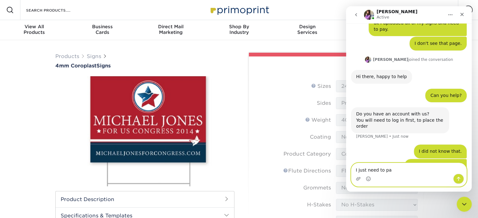
type textarea "I just need to pay"
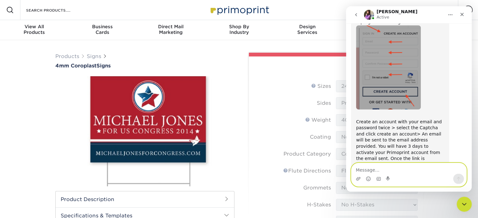
scroll to position [763, 0]
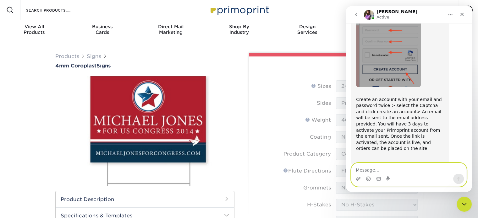
type textarea "O"
type textarea "So start over?"
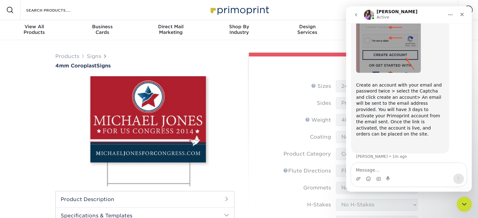
click at [313, 11] on div "Resources Menu Search Products Account SIGN IN CREATE AN ACCOUNT forgot passwor…" at bounding box center [239, 10] width 478 height 20
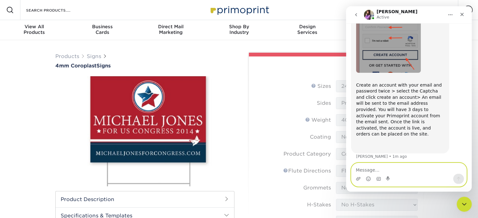
click at [313, 170] on textarea "Message…" at bounding box center [408, 168] width 115 height 11
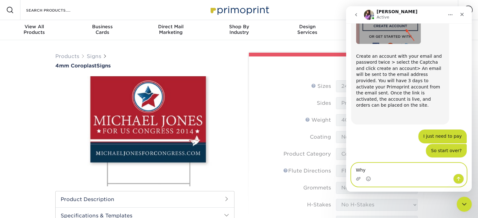
scroll to position [808, 0]
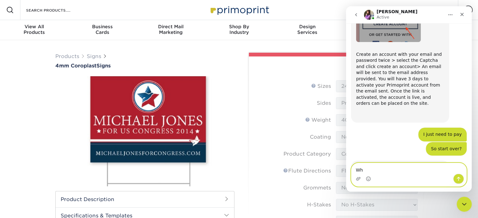
type textarea "W"
type textarea "ok"
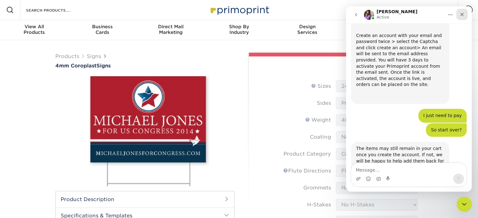
click at [313, 17] on icon "Close" at bounding box center [462, 14] width 5 height 5
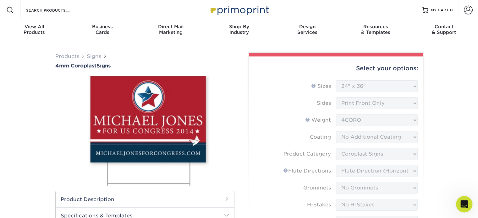
click at [313, 189] on icon "Open Intercom Messenger" at bounding box center [463, 204] width 10 height 10
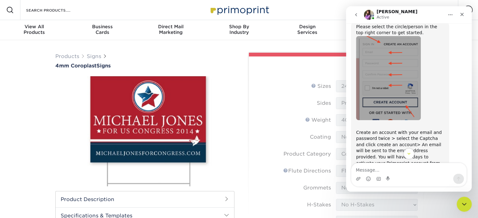
scroll to position [733, 0]
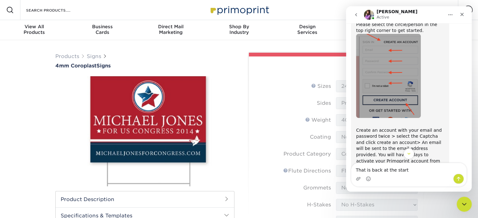
type textarea "That is back at the start."
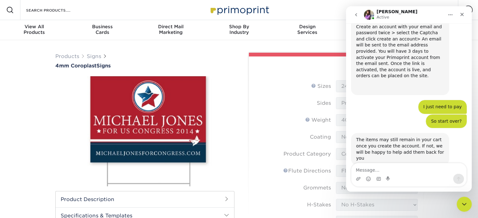
scroll to position [841, 0]
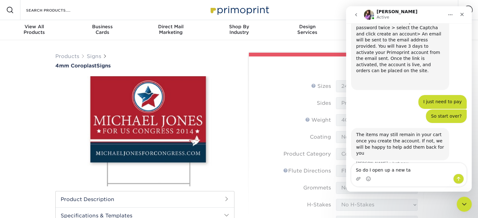
type textarea "So do I open up a new tab"
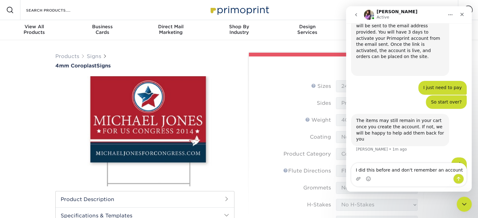
type textarea "I did this before and don't remember an account."
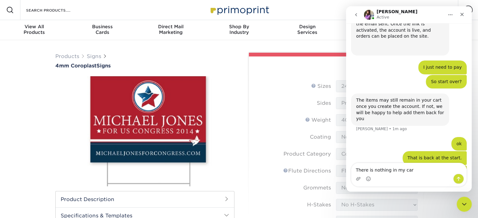
type textarea "There is nothing in my cart"
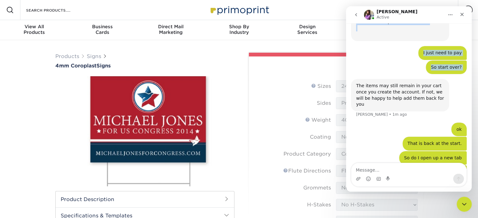
scroll to position [887, 0]
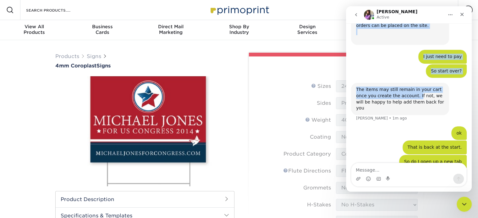
drag, startPoint x: 425, startPoint y: 15, endPoint x: 404, endPoint y: 58, distance: 47.2
click at [313, 58] on div "Erica Active Welcome to Primoprint. what is the handeling fee? • 29m ago Jenny …" at bounding box center [409, 99] width 126 height 186
click at [313, 15] on icon "Home" at bounding box center [450, 14] width 5 height 5
click at [313, 12] on button "Home" at bounding box center [451, 15] width 12 height 12
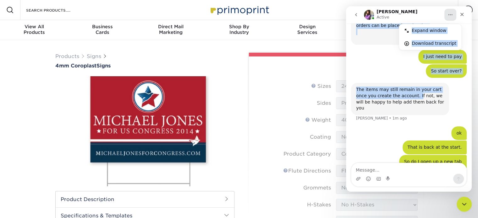
click at [313, 16] on icon "go back" at bounding box center [356, 14] width 5 height 5
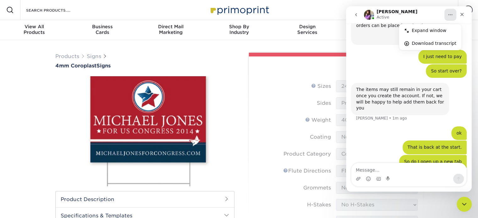
scroll to position [0, 0]
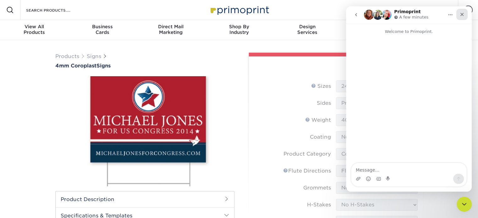
click at [313, 12] on icon "Close" at bounding box center [462, 14] width 5 height 5
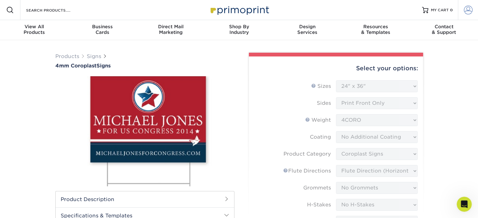
click at [313, 11] on span at bounding box center [468, 10] width 9 height 9
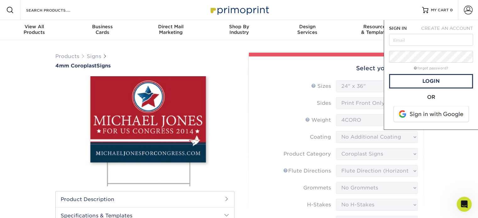
click at [313, 119] on span at bounding box center [432, 114] width 80 height 16
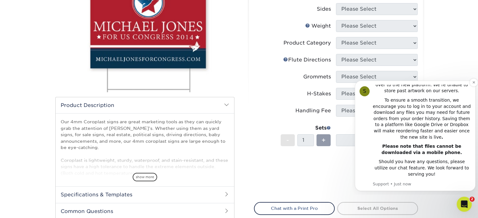
scroll to position [129, 0]
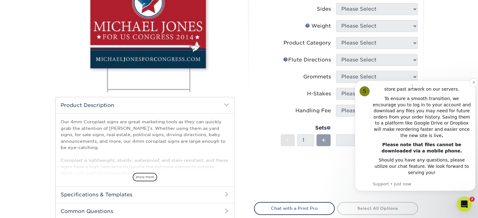
click at [398, 184] on p "Support • Just now" at bounding box center [422, 185] width 98 height 6
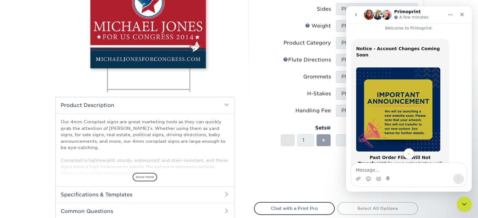
scroll to position [0, 0]
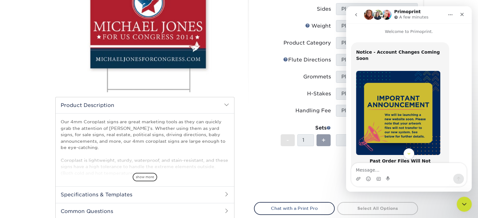
click at [356, 15] on icon "go back" at bounding box center [356, 14] width 2 height 3
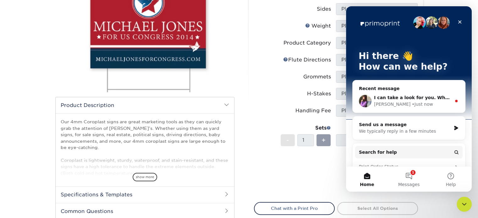
click at [400, 96] on span "I can take a look for you. What is the email address you used to create the acc…" at bounding box center [478, 97] width 209 height 5
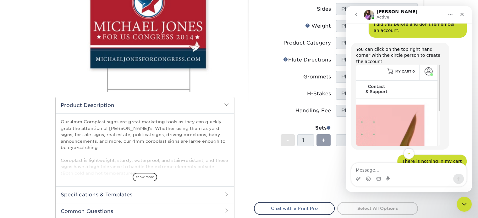
scroll to position [1032, 0]
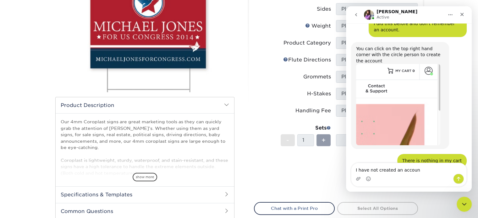
type textarea "I have not created an account"
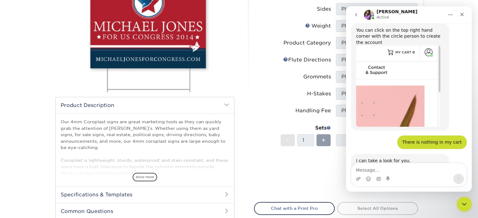
scroll to position [1051, 0]
click at [286, 17] on li "Sides Please Select" at bounding box center [335, 11] width 163 height 17
click at [462, 11] on div "Close" at bounding box center [461, 14] width 11 height 11
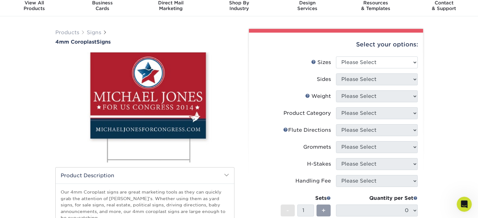
scroll to position [0, 0]
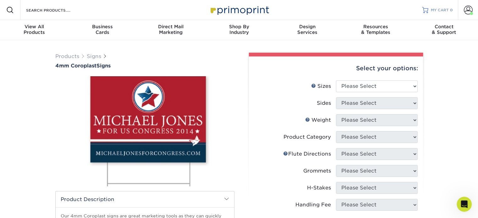
click at [433, 11] on span "MY CART" at bounding box center [440, 10] width 18 height 5
click at [467, 202] on icon "Open Intercom Messenger" at bounding box center [464, 205] width 7 height 8
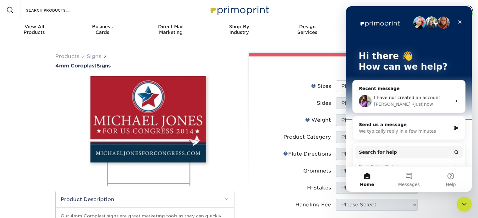
click at [412, 102] on div "• Just now" at bounding box center [422, 104] width 21 height 7
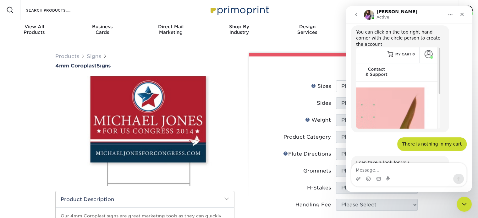
scroll to position [1051, 0]
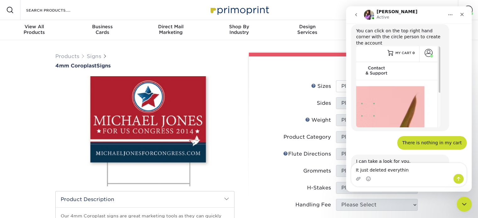
type textarea "It just deleted everything"
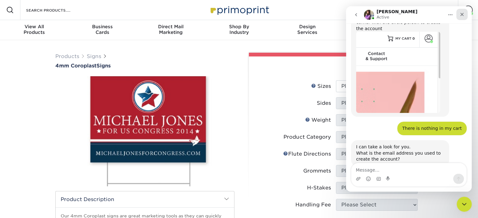
click at [465, 16] on div "Close" at bounding box center [461, 14] width 11 height 11
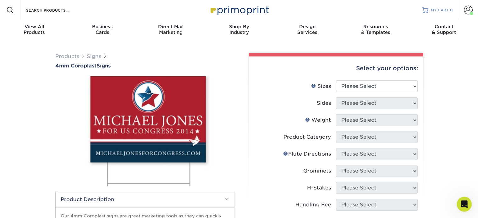
scroll to position [1065, 0]
click at [470, 9] on span at bounding box center [468, 10] width 9 height 9
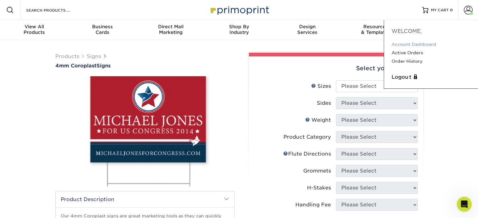
click at [432, 43] on link "Account Dashboard" at bounding box center [431, 44] width 79 height 8
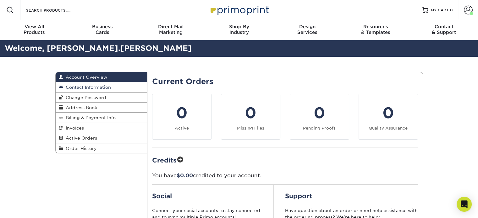
click at [107, 89] on span "Contact Information" at bounding box center [87, 87] width 48 height 5
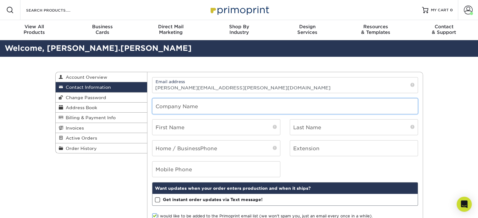
click at [182, 108] on input "text" at bounding box center [284, 106] width 265 height 15
type input "Divine Savior Academy"
type input "Joe"
type input "Rodewalk"
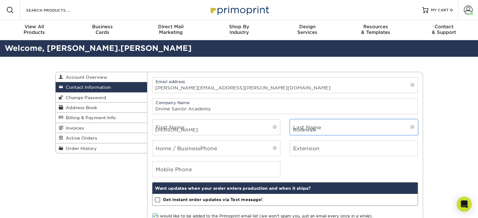
type input "5128838410"
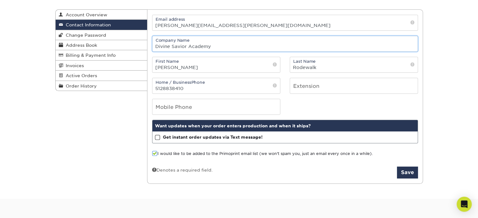
scroll to position [63, 0]
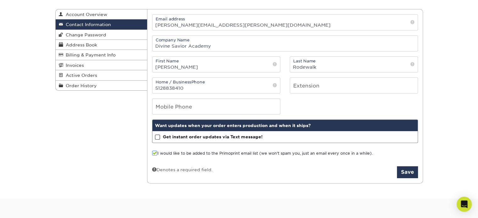
click at [153, 153] on span at bounding box center [154, 154] width 5 height 6
click at [0, 0] on input "I would like to be added to the Primoprint email list (we won't spam you, just …" at bounding box center [0, 0] width 0 height 0
click at [405, 171] on button "Save" at bounding box center [407, 173] width 21 height 12
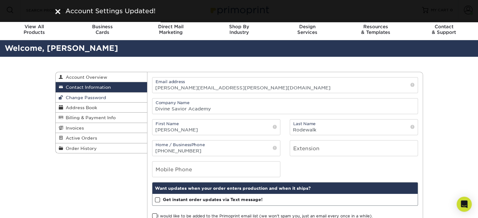
click at [98, 99] on span "Change Password" at bounding box center [84, 97] width 43 height 5
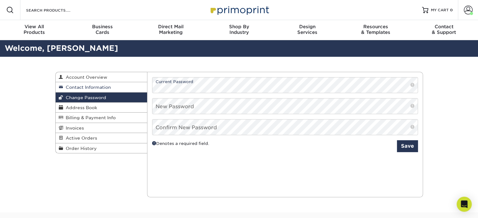
click at [107, 88] on span "Contact Information" at bounding box center [87, 87] width 48 height 5
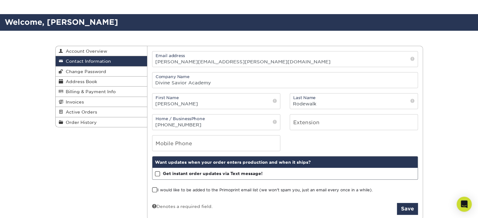
scroll to position [94, 0]
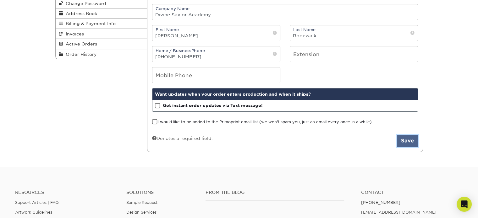
click at [416, 143] on button "Save" at bounding box center [407, 141] width 21 height 12
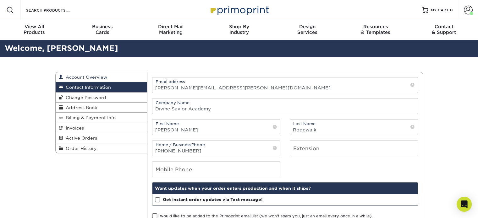
click at [103, 80] on span "Account Overview" at bounding box center [85, 77] width 44 height 5
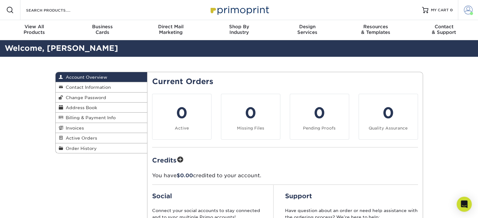
click at [470, 11] on span at bounding box center [468, 10] width 9 height 9
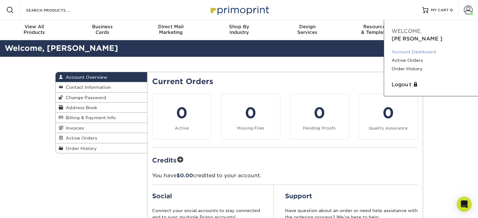
click at [425, 48] on link "Account Dashboard" at bounding box center [431, 52] width 79 height 8
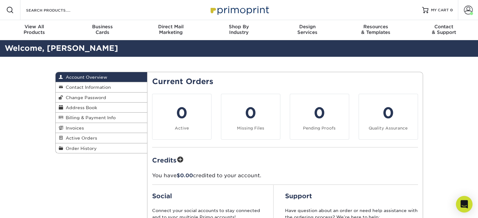
click at [468, 206] on div "Open Intercom Messenger" at bounding box center [464, 204] width 17 height 17
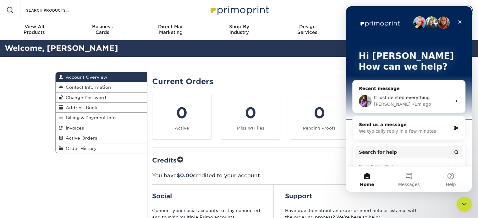
click at [411, 96] on span "It just deleted everything" at bounding box center [402, 97] width 56 height 5
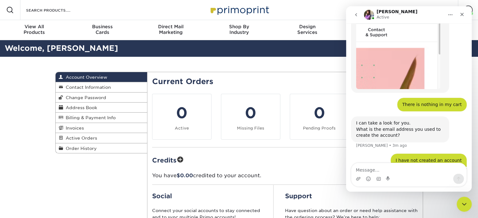
scroll to position [1089, 0]
click at [374, 170] on textarea "Message…" at bounding box center [408, 168] width 115 height 11
type textarea "I"
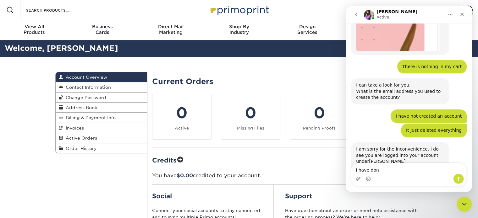
scroll to position [1136, 0]
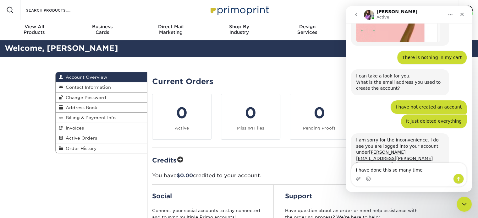
type textarea "I have done this so many times"
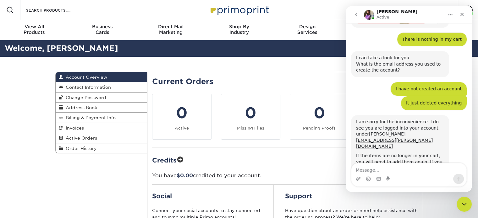
scroll to position [1155, 0]
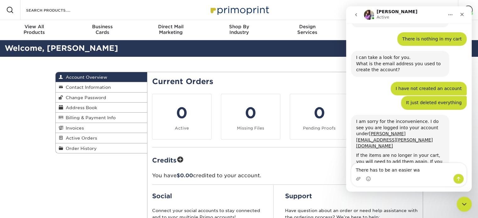
type textarea "There has to be an easier way"
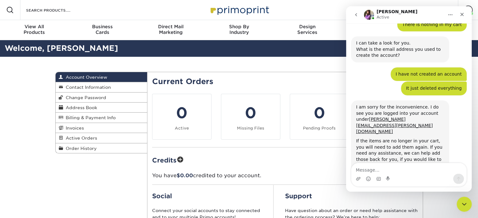
click at [468, 12] on nav "[PERSON_NAME] Active" at bounding box center [409, 14] width 126 height 17
click at [463, 14] on icon "Close" at bounding box center [462, 14] width 5 height 5
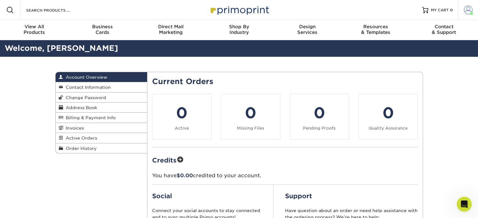
click at [467, 10] on span at bounding box center [468, 10] width 9 height 9
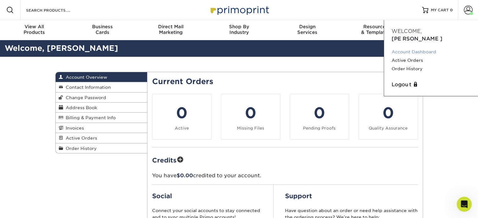
click at [427, 48] on link "Account Dashboard" at bounding box center [431, 52] width 79 height 8
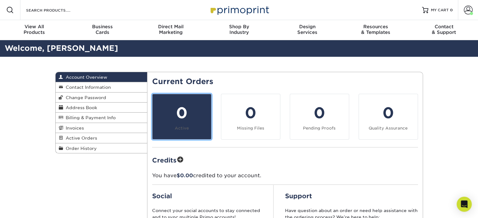
click at [188, 129] on small "Active" at bounding box center [182, 128] width 14 height 5
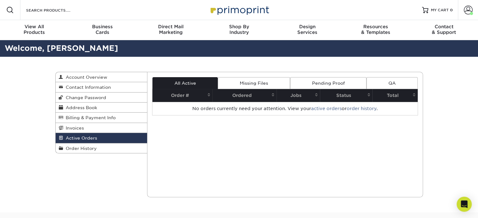
click at [180, 99] on th "Order #" at bounding box center [182, 95] width 60 height 13
click at [438, 9] on span "MY CART" at bounding box center [440, 10] width 18 height 5
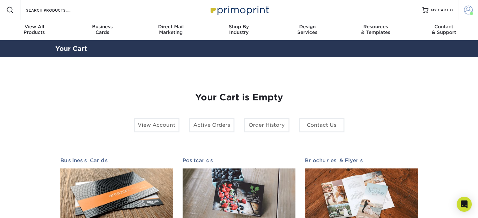
click at [464, 8] on span at bounding box center [468, 10] width 9 height 9
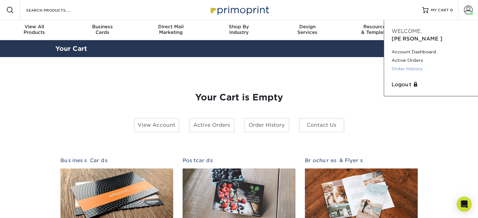
click at [409, 65] on link "Order History" at bounding box center [431, 69] width 79 height 8
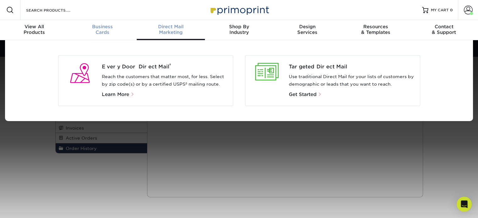
scroll to position [0, 0]
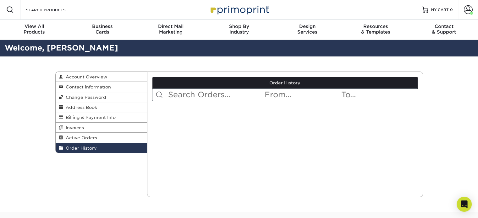
click at [438, 114] on div "Order History Account Overview Contact Information Change Password Address Book…" at bounding box center [239, 135] width 478 height 156
click at [96, 75] on span "Account Overview" at bounding box center [85, 77] width 44 height 5
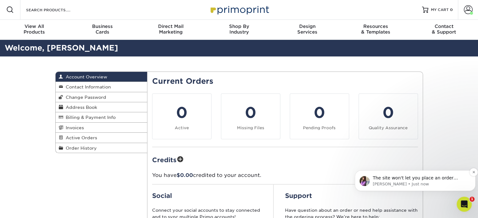
click at [410, 177] on span "The site won't let you place an order without setting up an account first. Now …" at bounding box center [419, 191] width 93 height 30
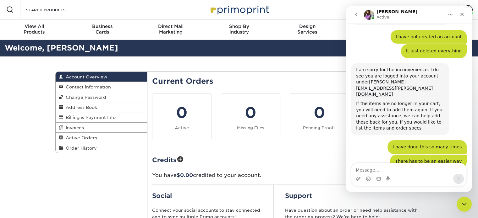
scroll to position [1223, 0]
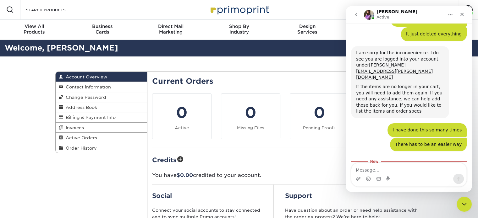
click at [388, 169] on textarea "Message…" at bounding box center [408, 168] width 115 height 11
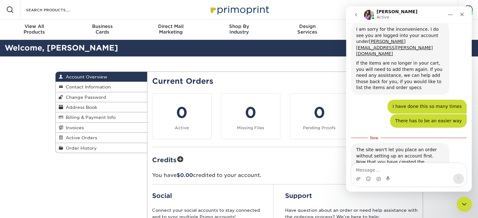
scroll to position [1247, 0]
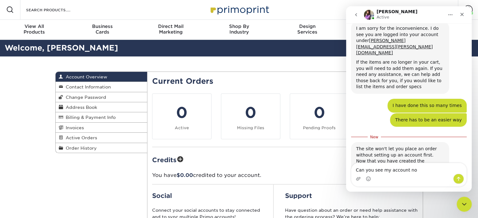
type textarea "Can you see my account now"
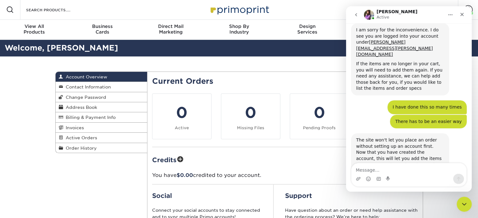
scroll to position [1246, 0]
type textarea "Nobody told me this and I got to the pay site."
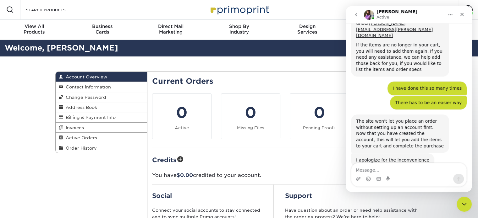
scroll to position [1266, 0]
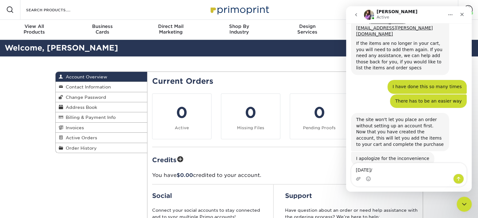
type textarea "[DATE]"
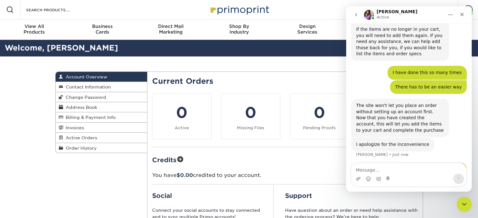
click at [412, 5] on div "Resources Menu Search Products Account [PERSON_NAME] Account Dashboard Active O…" at bounding box center [239, 10] width 478 height 20
click at [335, 12] on div "Resources Menu Search Products Account [PERSON_NAME] Account Dashboard Active O…" at bounding box center [239, 10] width 478 height 20
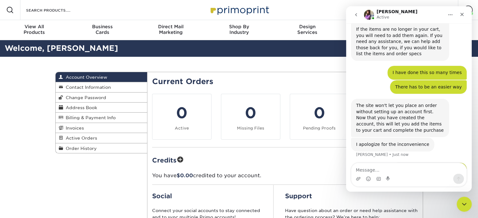
scroll to position [0, 0]
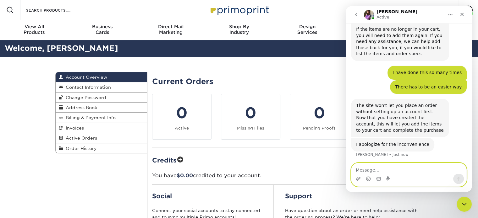
click at [379, 168] on textarea "Message…" at bounding box center [408, 168] width 115 height 11
type textarea "Ok"
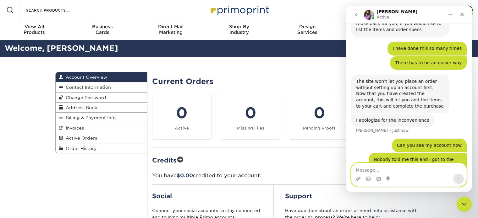
scroll to position [1319, 0]
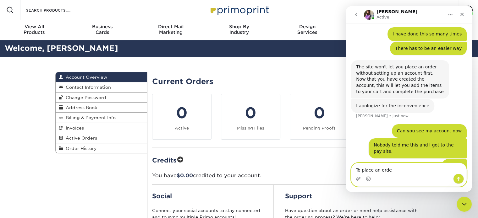
type textarea "To place an order"
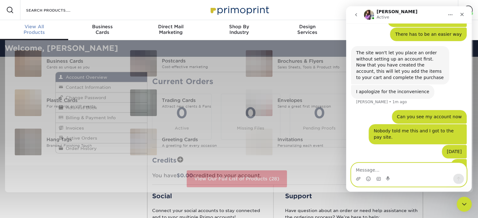
scroll to position [0, 0]
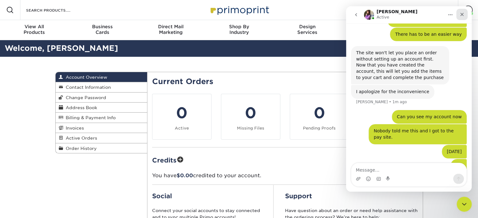
click at [461, 13] on icon "Close" at bounding box center [462, 14] width 5 height 5
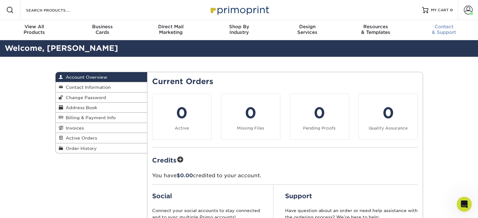
scroll to position [1333, 0]
click at [463, 203] on icon "Open Intercom Messenger" at bounding box center [463, 204] width 10 height 10
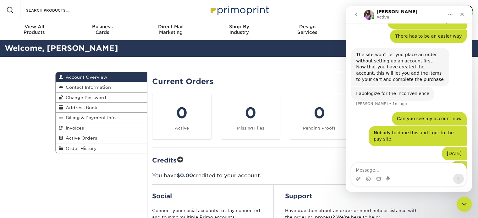
scroll to position [1333, 0]
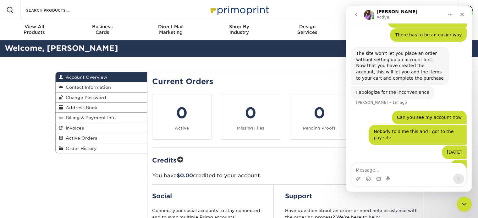
click at [385, 171] on textarea "Message…" at bounding box center [408, 168] width 115 height 11
type textarea "Where do I go nextg"
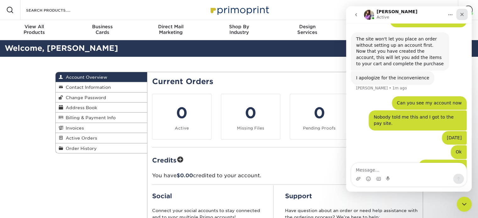
click at [459, 16] on div "Close" at bounding box center [461, 14] width 11 height 11
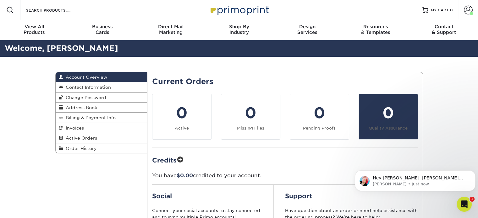
scroll to position [1367, 0]
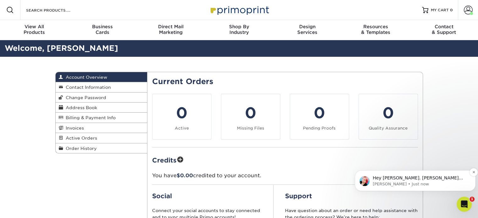
click at [430, 178] on span "Hey [PERSON_NAME]. [PERSON_NAME] has stepped away for lunch and i'm happy to he…" at bounding box center [420, 194] width 94 height 36
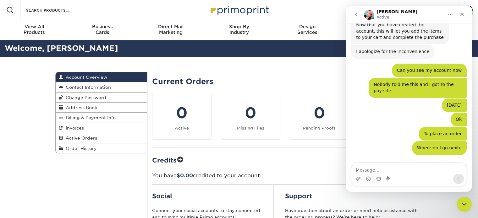
scroll to position [1377, 0]
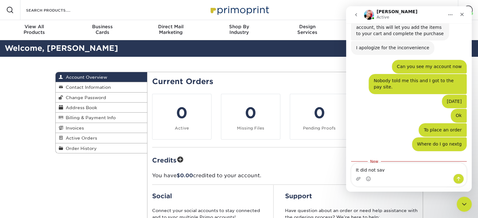
type textarea "It did not save"
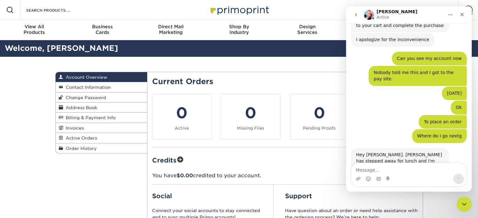
scroll to position [1386, 0]
type textarea "I have to restart again"
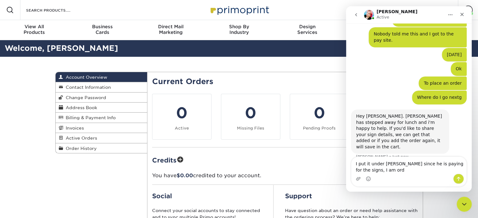
scroll to position [1430, 0]
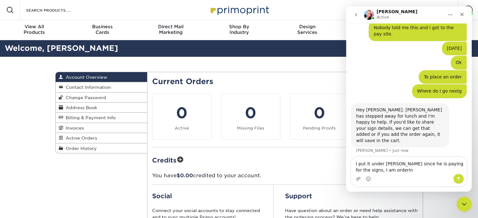
type textarea "I put it under [PERSON_NAME] since he is paying for the signs, I am ordering"
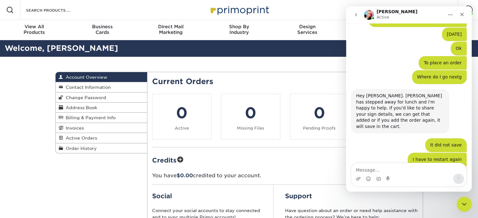
scroll to position [1445, 0]
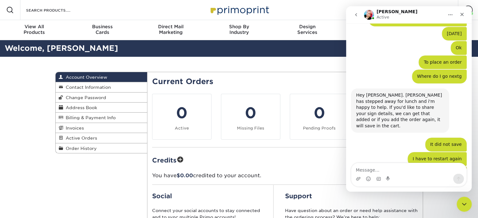
click at [327, 78] on h2 "Current Orders" at bounding box center [285, 81] width 266 height 9
click at [462, 15] on icon "Close" at bounding box center [462, 14] width 5 height 5
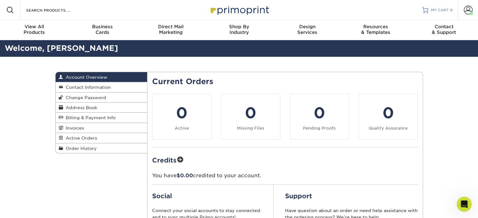
click at [440, 11] on span "MY CART" at bounding box center [440, 10] width 18 height 5
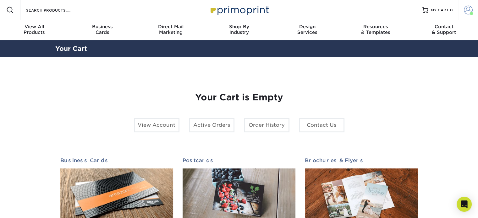
click at [469, 11] on span at bounding box center [468, 10] width 9 height 9
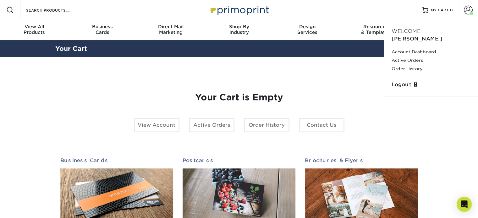
click at [351, 75] on div "Your Cart is Empty View Account Active Orders Order History Contact Us Business…" at bounding box center [239, 198] width 368 height 253
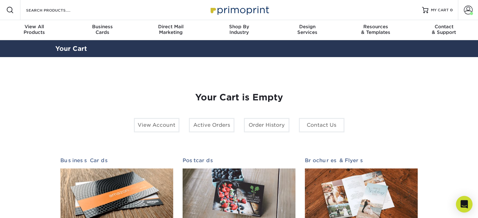
click at [462, 205] on icon "Open Intercom Messenger" at bounding box center [464, 205] width 7 height 8
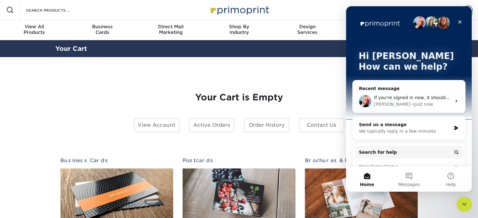
click at [412, 102] on div "• Just now" at bounding box center [422, 104] width 21 height 7
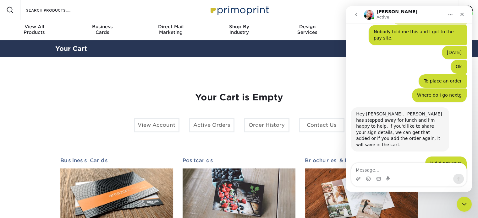
scroll to position [1445, 0]
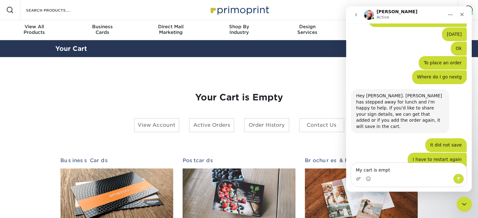
type textarea "My cart is empty"
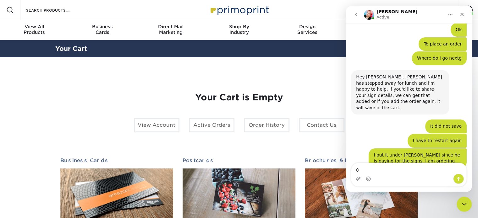
type textarea "Ok"
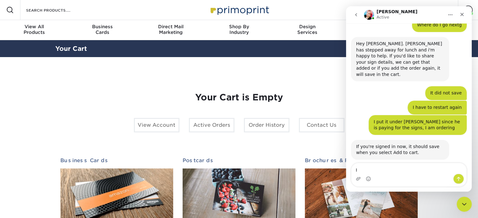
scroll to position [1497, 0]
type textarea "I"
type textarea "24 x 36"
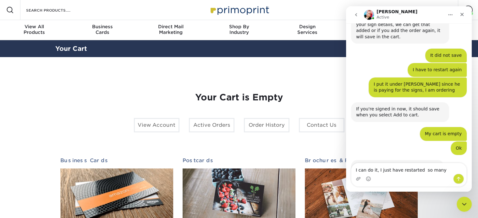
scroll to position [1534, 0]
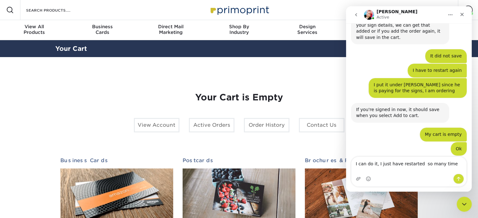
type textarea "I can do it, I just have restarted so many times"
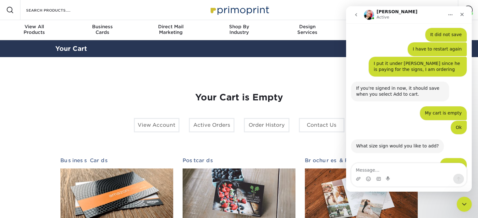
scroll to position [1559, 0]
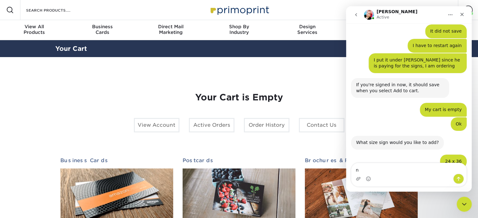
type textarea "no"
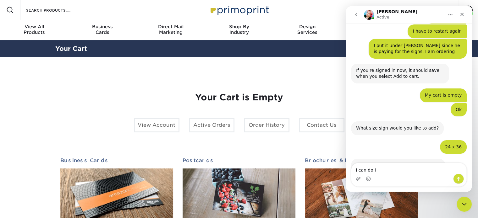
type textarea "I can do it"
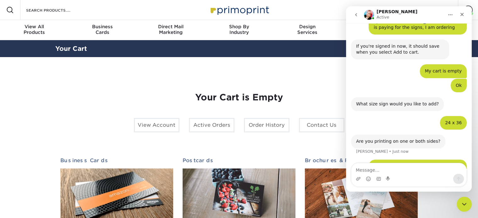
scroll to position [1612, 0]
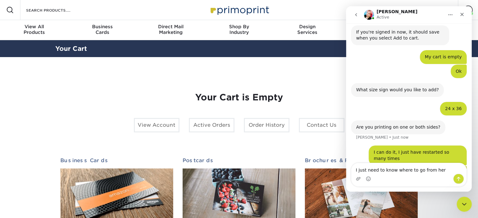
type textarea "I just need to know where to go from here"
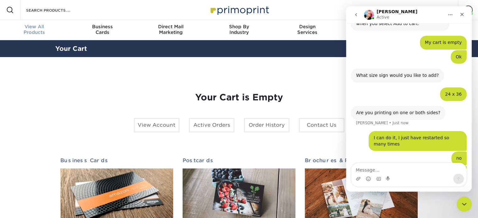
scroll to position [0, 0]
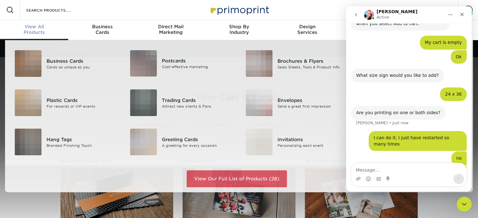
click at [38, 31] on div "View All Products" at bounding box center [34, 29] width 68 height 11
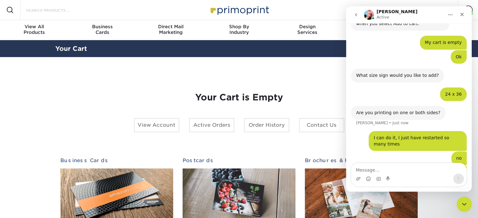
click at [57, 11] on input "Search Products" at bounding box center [55, 10] width 61 height 8
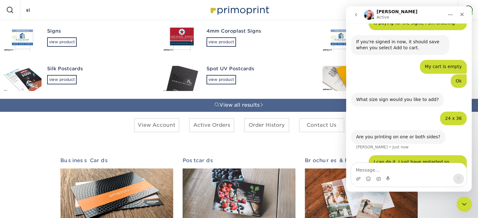
scroll to position [1627, 0]
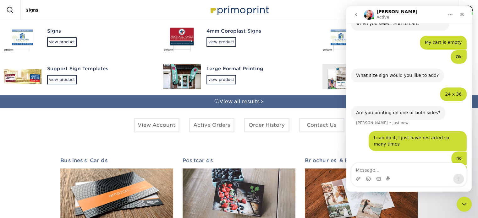
type input "signs"
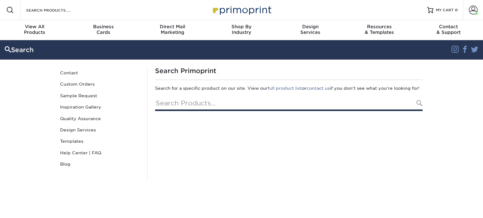
type input "signs"
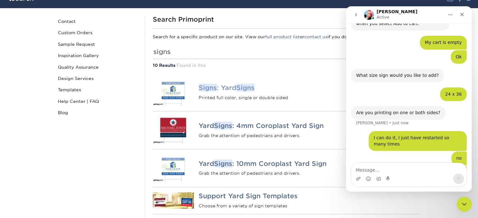
scroll to position [63, 0]
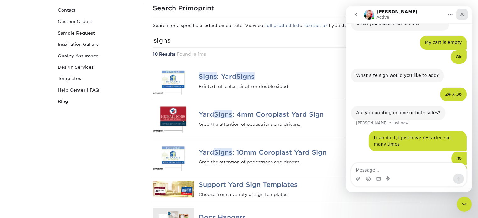
click at [462, 12] on icon "Close" at bounding box center [462, 14] width 5 height 5
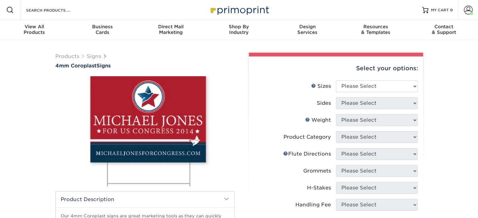
click at [175, 116] on img at bounding box center [144, 131] width 179 height 124
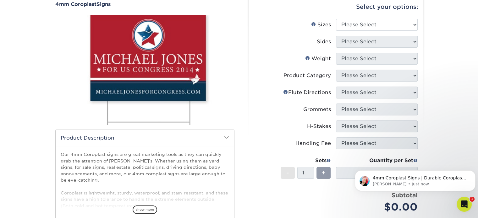
scroll to position [94, 0]
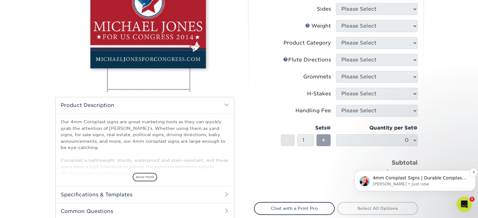
click at [422, 178] on span "4mm Coroplast Signs | Durable Coroplast Sign | Primoprint" at bounding box center [420, 181] width 94 height 11
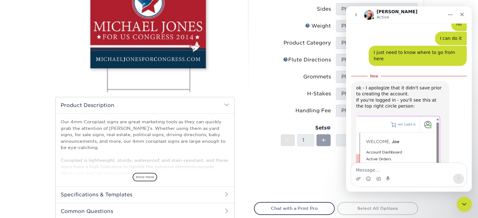
scroll to position [1754, 0]
type textarea "yes"
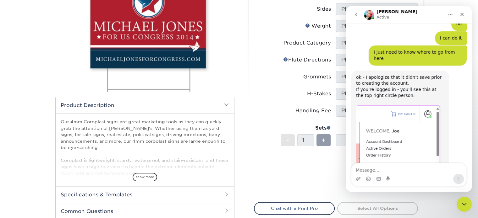
scroll to position [1763, 0]
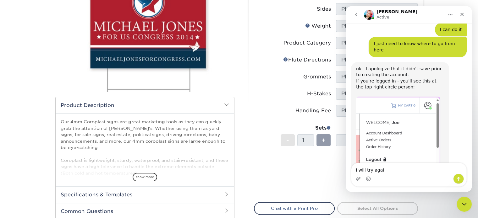
type textarea "I will try again"
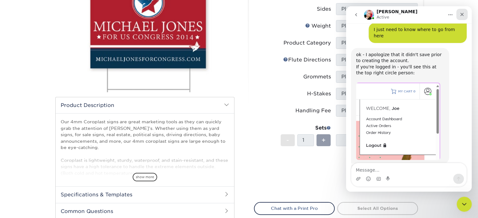
click at [461, 14] on icon "Close" at bounding box center [462, 14] width 5 height 5
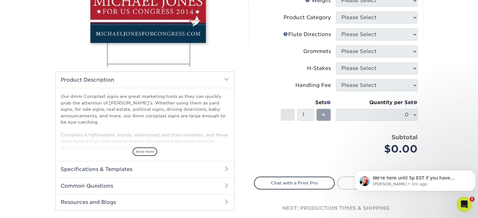
scroll to position [31, 0]
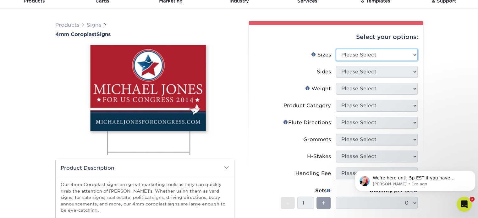
click at [352, 53] on select "Please Select 12" x 18" 18" x 24" 24" x 24" 24" x 36"" at bounding box center [377, 55] width 82 height 12
select select "24.00x36.00"
click at [336, 49] on select "Please Select 12" x 18" 18" x 24" 24" x 24" 24" x 36"" at bounding box center [377, 55] width 82 height 12
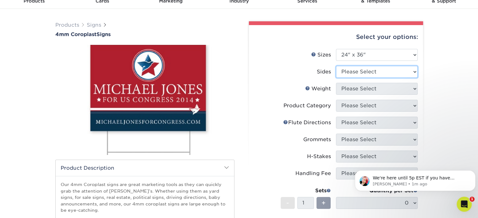
click at [357, 70] on select "Please Select Print Both Sides Print Front Only" at bounding box center [377, 72] width 82 height 12
select select "32d3c223-f82c-492b-b915-ba065a00862f"
click at [336, 66] on select "Please Select Print Both Sides Print Front Only" at bounding box center [377, 72] width 82 height 12
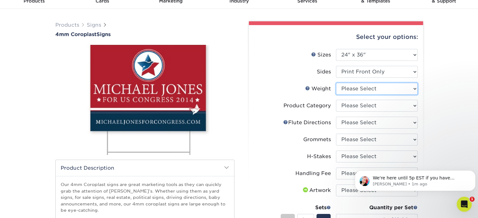
click at [361, 90] on select "Please Select 4CORO" at bounding box center [377, 89] width 82 height 12
select select "4CORO"
click at [336, 83] on select "Please Select 4CORO" at bounding box center [377, 89] width 82 height 12
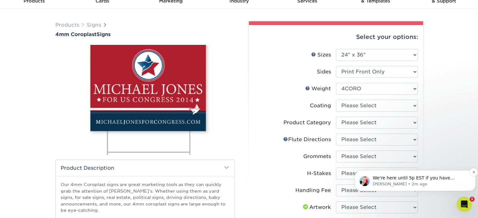
click at [393, 179] on span "We're here until 5p EST if you have additional questions or we can assist furth…" at bounding box center [414, 185] width 82 height 18
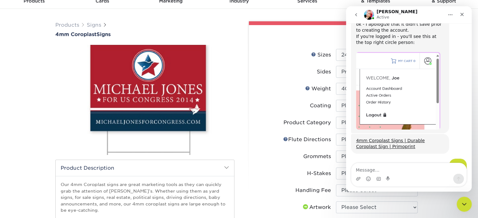
scroll to position [1812, 0]
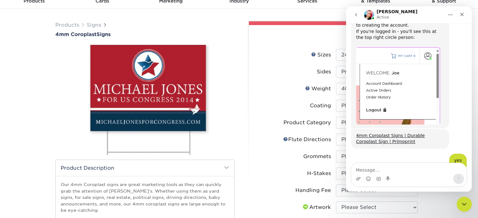
click at [372, 171] on textarea "Message…" at bounding box center [408, 168] width 115 height 11
type textarea "I am trying this again. Thanks"
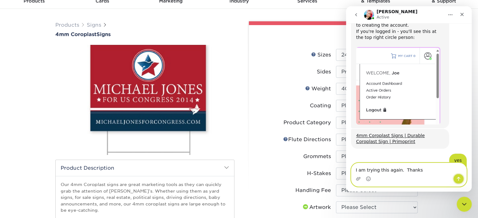
click at [460, 180] on icon "Send a message…" at bounding box center [458, 179] width 5 height 5
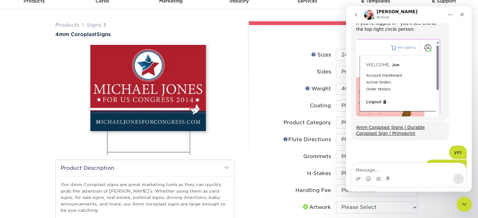
click at [297, 150] on li "Flute Help Flute Directions Please Select Flute Direction (Horizontal) Flute Di…" at bounding box center [335, 142] width 163 height 17
click at [464, 14] on icon "Close" at bounding box center [462, 14] width 5 height 5
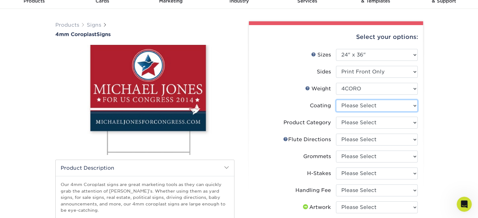
click at [382, 109] on select at bounding box center [377, 106] width 82 height 12
select select "3e7618de-abca-4bda-9f97-8b9129e913d8"
click at [336, 100] on select at bounding box center [377, 106] width 82 height 12
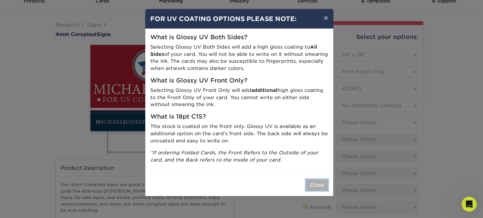
click at [314, 190] on button "Close" at bounding box center [317, 186] width 23 height 12
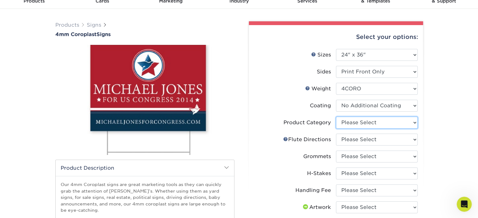
click at [357, 124] on select "Please Select Coroplast Signs" at bounding box center [377, 123] width 82 height 12
select select "b3582ed5-6912-492c-8440-2cc51afdb8e1"
click at [336, 117] on select "Please Select Coroplast Signs" at bounding box center [377, 123] width 82 height 12
click at [353, 141] on select "Please Select Flute Direction (Horizontal) Flute Direction (Vertical)" at bounding box center [377, 140] width 82 height 12
select select "64642d5c-3ca5-48ab-b753-ddfa02991dab"
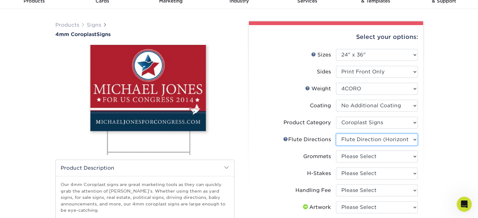
click at [336, 134] on select "Please Select Flute Direction (Horizontal) Flute Direction (Vertical)" at bounding box center [377, 140] width 82 height 12
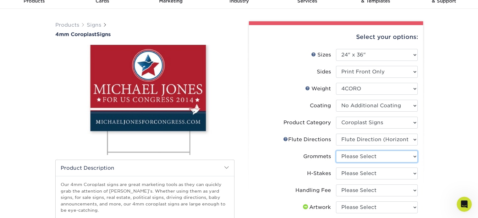
click at [354, 158] on select "Please Select No Grommets Yes, Grommet All 4 Corners Yes, Grommet All 4 Corners…" at bounding box center [377, 157] width 82 height 12
select select "90d329df-db80-4206-b821-ff9d3f363977"
click at [336, 151] on select "Please Select No Grommets Yes, Grommet All 4 Corners Yes, Grommet All 4 Corners…" at bounding box center [377, 157] width 82 height 12
click at [357, 174] on select "Please Select No H-Stakes Yes" at bounding box center [377, 174] width 82 height 12
select select "aec992a9-897e-40ed-b45c-8ce74849ba63"
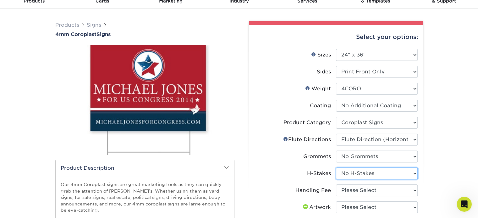
click at [336, 168] on select "Please Select No H-Stakes Yes" at bounding box center [377, 174] width 82 height 12
click at [358, 192] on select "Please Select Handling Fee" at bounding box center [377, 191] width 82 height 12
select select "ab74c079-444c-4260-ae6a-e09bdee8073c"
click at [336, 185] on select "Please Select Handling Fee" at bounding box center [377, 191] width 82 height 12
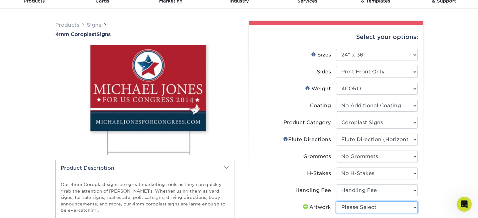
click at [359, 206] on select "Please Select I will upload files I need a design - $50" at bounding box center [377, 208] width 82 height 12
select select "upload"
click at [336, 202] on select "Please Select I will upload files I need a design - $50" at bounding box center [377, 208] width 82 height 12
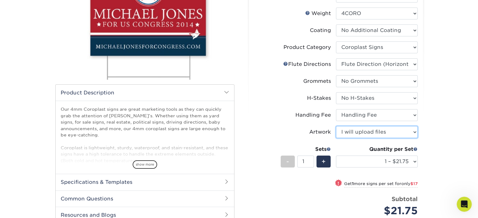
scroll to position [126, 0]
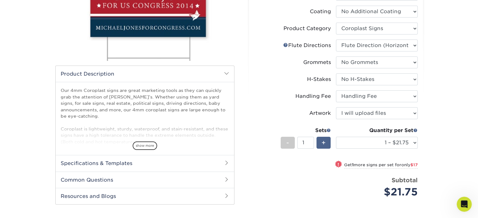
click at [322, 139] on span "+" at bounding box center [324, 142] width 4 height 9
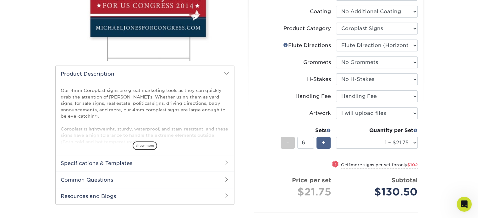
click at [322, 139] on span "+" at bounding box center [324, 142] width 4 height 9
type input "7"
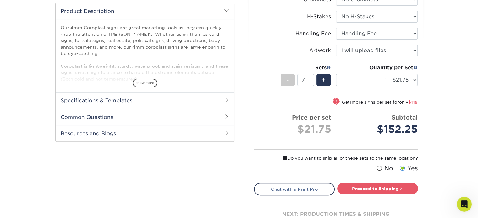
scroll to position [220, 0]
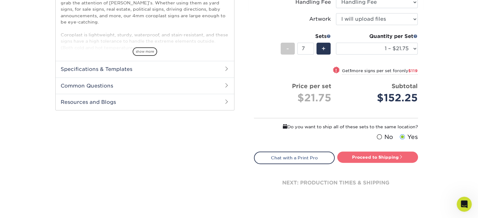
click at [380, 158] on link "Proceed to Shipping" at bounding box center [377, 157] width 81 height 11
type input "Set 1"
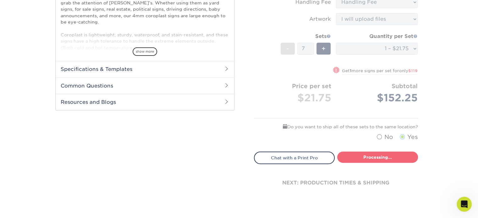
select select "044640a2-81e0-4a14-b128-5232b6ab5635"
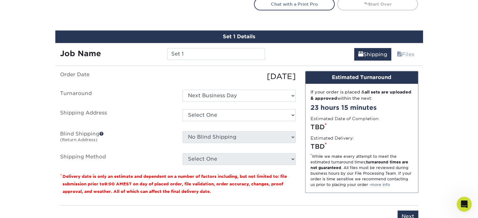
scroll to position [388, 0]
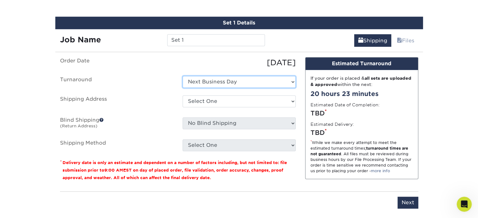
click at [223, 81] on select "Select One Next Business Day" at bounding box center [239, 82] width 113 height 12
click at [183, 76] on select "Select One Next Business Day" at bounding box center [239, 82] width 113 height 12
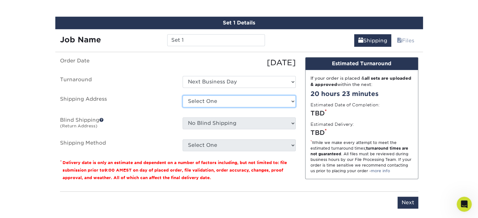
click at [223, 98] on select "Select One Divine Savior Academy Signs + Add New Address" at bounding box center [239, 102] width 113 height 12
select select "286498"
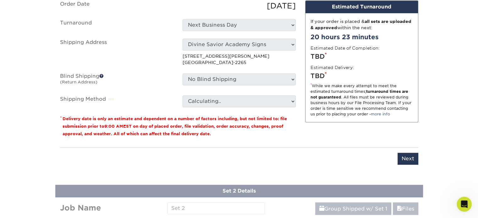
scroll to position [451, 0]
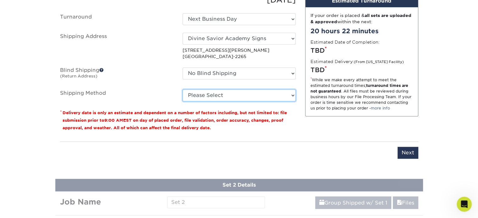
click at [267, 96] on select "Please Select Flat Rate Shipping (+$11.20) Ground Shipping (+$21.50) 3 Day Ship…" at bounding box center [239, 96] width 113 height 12
click at [183, 90] on select "Please Select Flat Rate Shipping (+$11.20) Ground Shipping (+$21.50) 3 Day Ship…" at bounding box center [239, 96] width 113 height 12
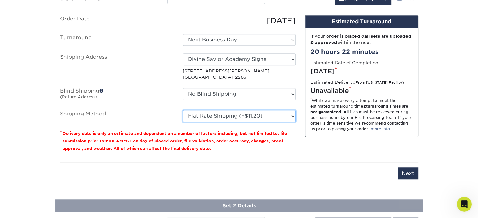
scroll to position [419, 0]
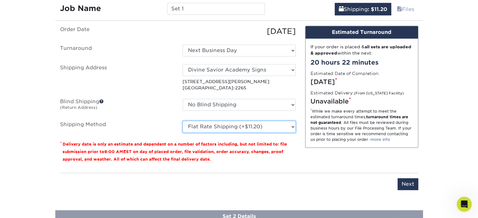
click at [290, 128] on select "Please Select Flat Rate Shipping (+$11.20) Ground Shipping (+$21.50) 3 Day Ship…" at bounding box center [239, 127] width 113 height 12
select select "03"
click at [183, 121] on select "Please Select Flat Rate Shipping (+$11.20) Ground Shipping (+$21.50) 3 Day Ship…" at bounding box center [239, 127] width 113 height 12
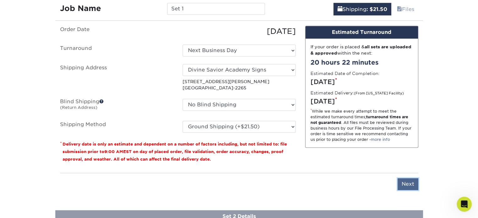
click at [411, 183] on input "Next" at bounding box center [408, 185] width 21 height 12
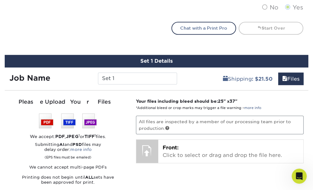
scroll to position [1849, 0]
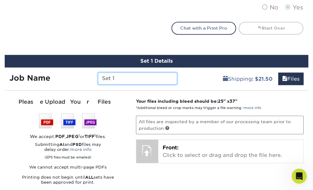
drag, startPoint x: 108, startPoint y: 77, endPoint x: 88, endPoint y: 75, distance: 20.2
click at [88, 75] on div "Job Name Set 1" at bounding box center [93, 78] width 177 height 12
type input "Stop"
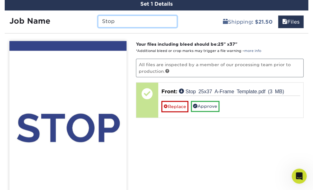
scroll to position [451, 0]
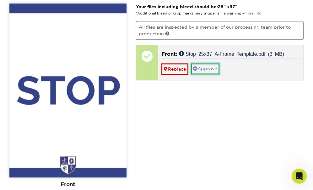
click at [211, 69] on link "Approve" at bounding box center [205, 68] width 29 height 11
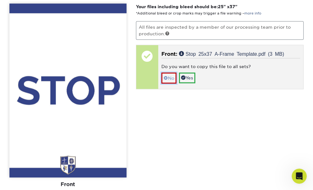
click at [170, 76] on link "No" at bounding box center [169, 77] width 15 height 11
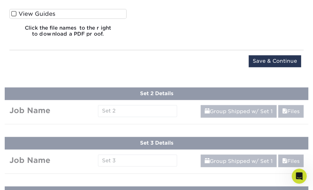
scroll to position [639, 0]
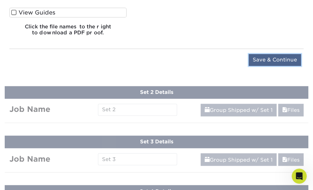
click at [272, 59] on input "Save & Continue" at bounding box center [275, 60] width 53 height 12
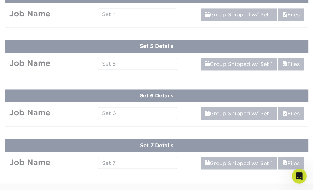
scroll to position [387, 0]
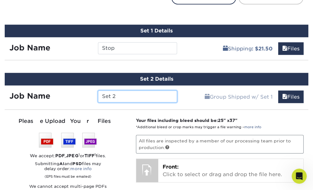
drag, startPoint x: 114, startPoint y: 96, endPoint x: 97, endPoint y: 95, distance: 17.7
click at [97, 95] on div "Set 2" at bounding box center [137, 96] width 89 height 12
type input "Stop"
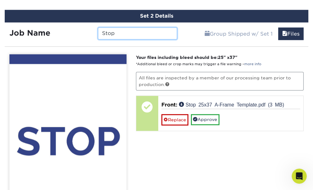
scroll to position [481, 0]
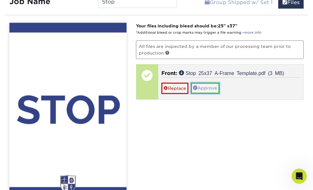
click at [205, 86] on link "Approve" at bounding box center [205, 87] width 29 height 11
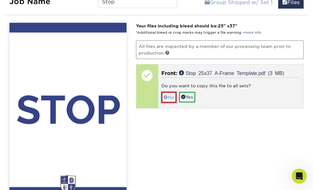
click at [170, 97] on link "No" at bounding box center [169, 96] width 15 height 11
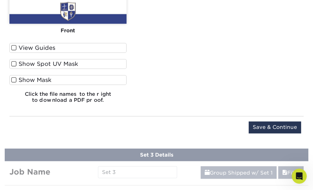
scroll to position [670, 0]
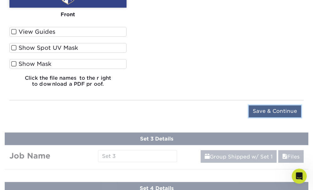
click at [268, 110] on input "Save & Continue" at bounding box center [275, 111] width 53 height 12
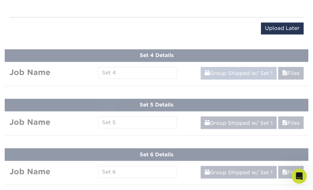
scroll to position [436, 0]
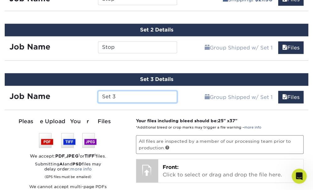
drag, startPoint x: 119, startPoint y: 96, endPoint x: 79, endPoint y: 96, distance: 40.9
click at [79, 96] on div "Job Name Set 3" at bounding box center [93, 97] width 177 height 12
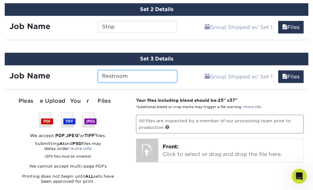
scroll to position [467, 0]
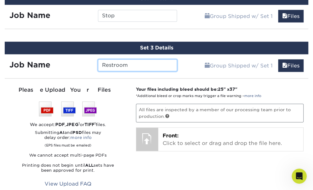
type input "Restroom"
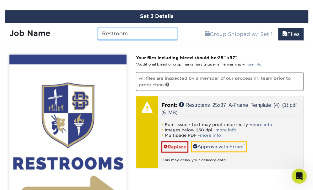
scroll to position [530, 0]
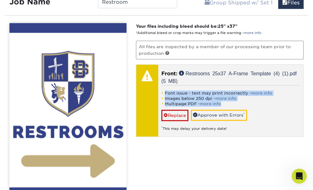
drag, startPoint x: 163, startPoint y: 90, endPoint x: 245, endPoint y: 102, distance: 82.6
click at [245, 102] on ul "Font issue - text may print incorrectly - more info Images below 250 dpi - more…" at bounding box center [231, 98] width 139 height 16
copy ul "Font issue - text may print incorrectly - more info Images below 250 dpi - more…"
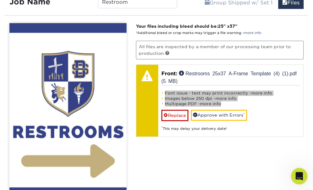
click at [300, 170] on div "Open Intercom Messenger" at bounding box center [298, 174] width 21 height 21
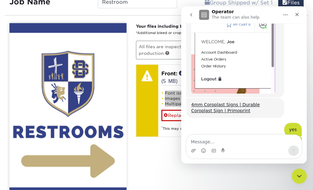
scroll to position [1850, 0]
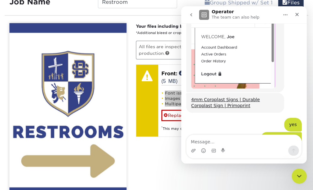
click at [218, 141] on textarea "Message…" at bounding box center [244, 140] width 115 height 11
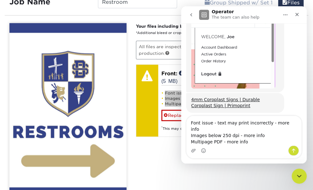
scroll to position [1862, 0]
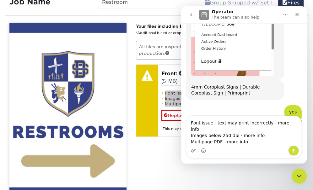
type textarea "Font issue - text may print incorrectly - more info Images below 250 dpi - more…"
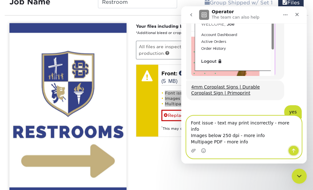
click at [294, 148] on icon "Send a message…" at bounding box center [293, 150] width 5 height 5
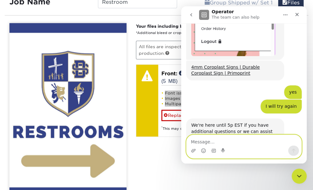
scroll to position [1883, 0]
type textarea "What does this mean"
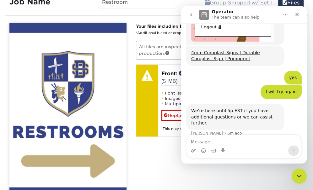
click at [160, 157] on div "Your files including bleed should be: 25 " x 37 " *Additional bleed or crop mar…" at bounding box center [219, 152] width 177 height 258
click at [160, 60] on div "Your files including bleed should be: 25 " x 37 " *Additional bleed or crop mar…" at bounding box center [219, 152] width 177 height 258
click at [300, 15] on icon "Close" at bounding box center [297, 14] width 5 height 5
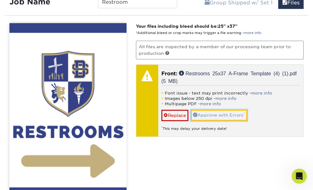
click at [231, 113] on link "Approve with Errors *" at bounding box center [219, 114] width 56 height 11
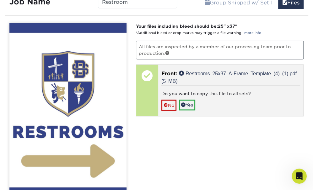
scroll to position [1921, 0]
click at [169, 104] on link "No" at bounding box center [169, 104] width 15 height 11
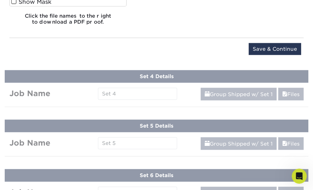
scroll to position [782, 0]
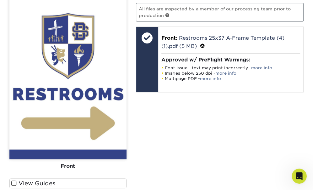
scroll to position [561, 0]
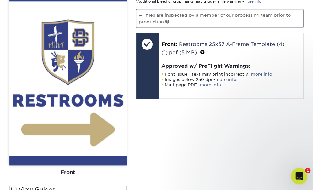
click at [297, 177] on icon "Open Intercom Messenger" at bounding box center [299, 175] width 10 height 10
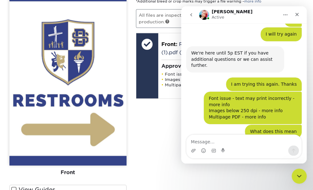
scroll to position [1956, 0]
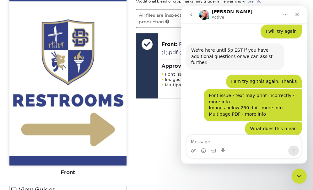
click at [221, 141] on textarea "Message…" at bounding box center [244, 140] width 115 height 11
type textarea "ok"
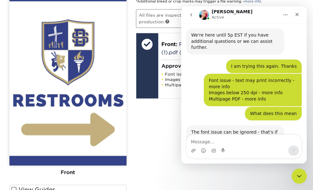
scroll to position [1996, 0]
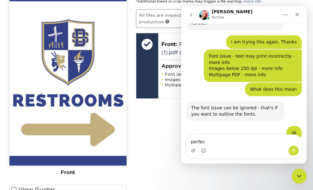
type textarea "perfect"
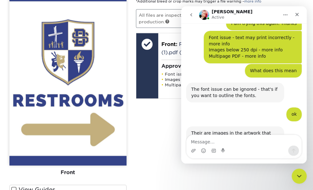
scroll to position [2015, 0]
click at [147, 134] on div "Your files including bleed should be: 25 " x 37 " *Additional bleed or crop mar…" at bounding box center [219, 121] width 177 height 258
drag, startPoint x: 296, startPoint y: 14, endPoint x: 477, endPoint y: 22, distance: 180.3
click at [296, 14] on icon "Close" at bounding box center [297, 14] width 5 height 5
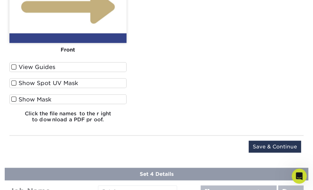
scroll to position [687, 0]
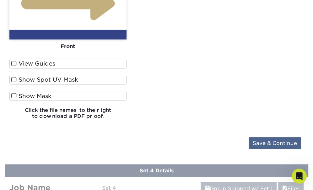
click at [275, 139] on input "Save & Continue" at bounding box center [275, 143] width 53 height 12
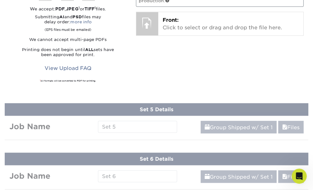
scroll to position [485, 0]
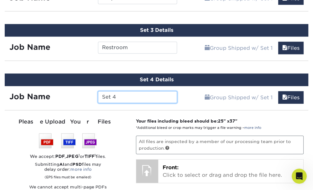
drag, startPoint x: 119, startPoint y: 95, endPoint x: 78, endPoint y: 92, distance: 41.3
click at [78, 92] on div "Job Name Set 4" at bounding box center [93, 97] width 177 height 12
type input "Restroom"
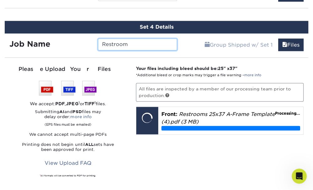
scroll to position [579, 0]
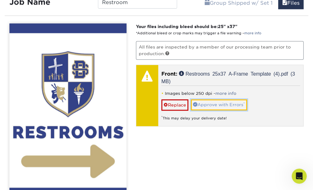
click at [213, 102] on link "Approve with Errors *" at bounding box center [219, 104] width 56 height 11
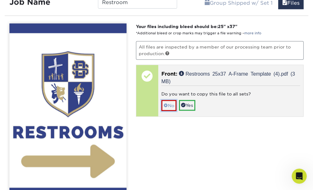
click at [171, 105] on link "No" at bounding box center [169, 105] width 15 height 11
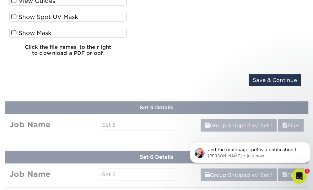
scroll to position [2033, 0]
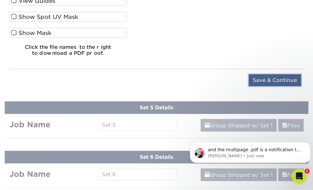
click at [272, 80] on input "Save & Continue" at bounding box center [275, 80] width 53 height 12
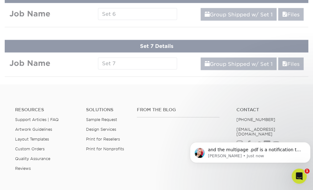
scroll to position [534, 0]
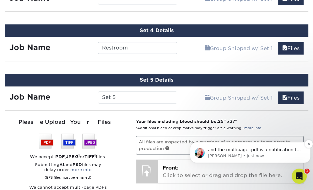
click at [257, 149] on span "and the multipage .pdf is a notification to let you know that there are more th…" at bounding box center [255, 165] width 94 height 36
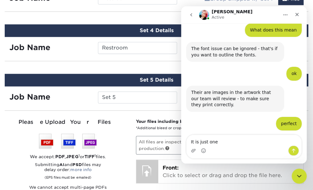
scroll to position [2054, 0]
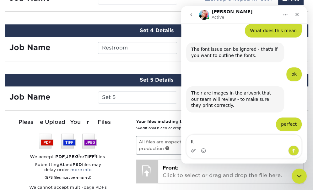
type textarea "I"
type textarea "thanks"
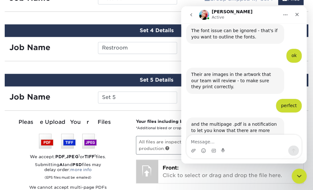
click at [142, 66] on div "Set 5 Details Job Name Set 5 Group Shipped w/ Set 1 Files Continue You've choos…" at bounding box center [156, 171] width 313 height 210
click at [297, 15] on icon "Close" at bounding box center [297, 14] width 3 height 3
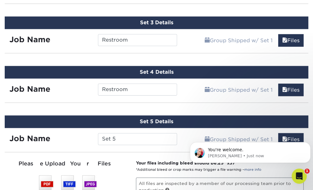
scroll to position [502, 0]
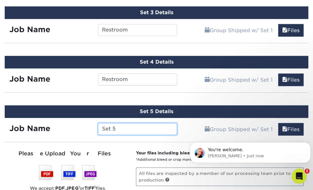
drag, startPoint x: 124, startPoint y: 126, endPoint x: 87, endPoint y: 128, distance: 37.1
click at [87, 128] on div "Job Name Set 5" at bounding box center [93, 129] width 177 height 12
type input "Gym"
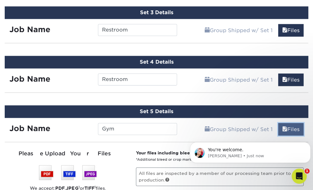
drag, startPoint x: 104, startPoint y: 1, endPoint x: 291, endPoint y: 125, distance: 225.2
click at [291, 125] on link "Files" at bounding box center [291, 129] width 25 height 13
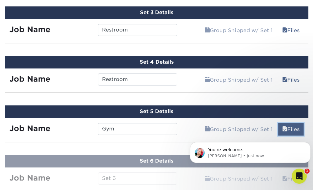
click at [293, 127] on link "Files" at bounding box center [291, 129] width 25 height 13
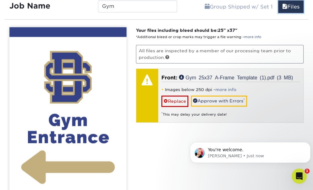
scroll to position [628, 0]
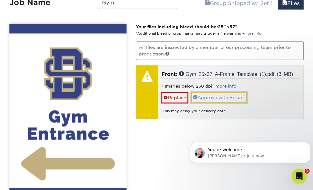
click at [212, 94] on link "Approve with Errors *" at bounding box center [219, 97] width 56 height 11
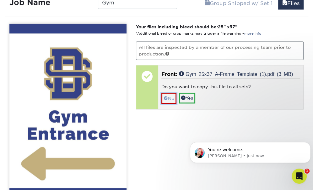
click at [171, 95] on link "No" at bounding box center [169, 97] width 15 height 11
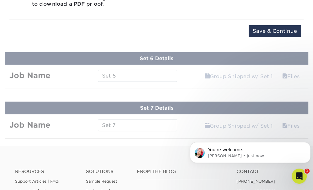
scroll to position [911, 0]
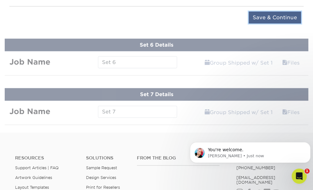
click at [275, 12] on input "Save & Continue" at bounding box center [275, 18] width 53 height 12
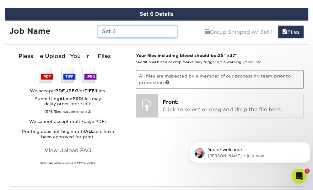
scroll to position [649, 0]
drag, startPoint x: 119, startPoint y: 29, endPoint x: 83, endPoint y: 30, distance: 35.2
click at [83, 30] on div "Job Name Set 6" at bounding box center [93, 31] width 177 height 12
type input "Do Not Enter"
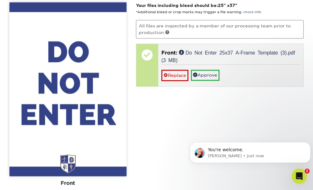
scroll to position [712, 0]
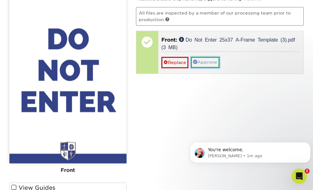
click at [207, 59] on link "Approve" at bounding box center [205, 62] width 29 height 11
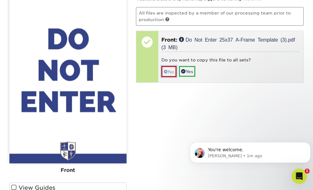
click at [166, 69] on span at bounding box center [166, 71] width 4 height 5
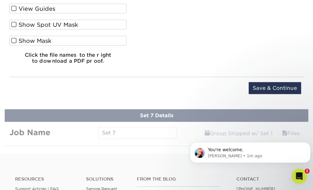
scroll to position [900, 0]
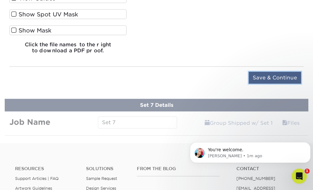
click at [265, 73] on input "Save & Continue" at bounding box center [275, 78] width 53 height 12
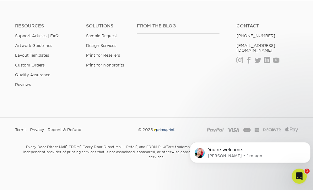
scroll to position [632, 0]
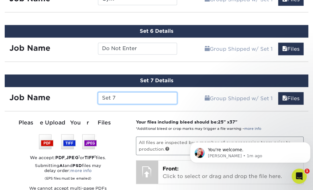
drag, startPoint x: 118, startPoint y: 95, endPoint x: 97, endPoint y: 96, distance: 21.4
click at [97, 96] on div "Set 7" at bounding box center [137, 98] width 89 height 12
type input "No Drop Off or Pick Up"
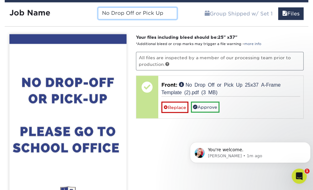
scroll to position [726, 0]
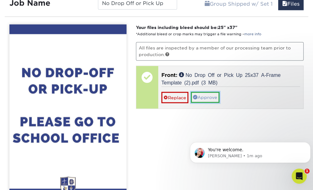
click at [208, 97] on link "Approve" at bounding box center [205, 96] width 29 height 11
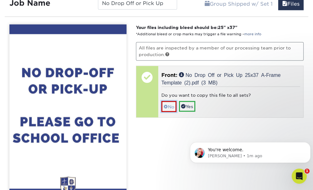
click at [165, 104] on span at bounding box center [166, 106] width 4 height 5
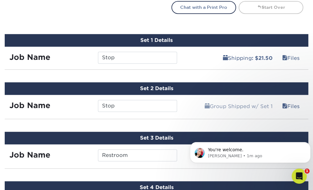
scroll to position [380, 0]
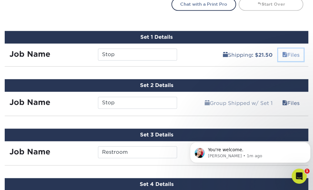
click at [288, 56] on link "Files" at bounding box center [291, 54] width 25 height 13
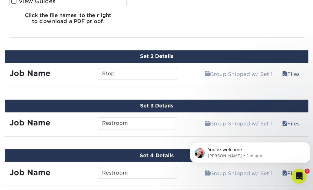
scroll to position [663, 0]
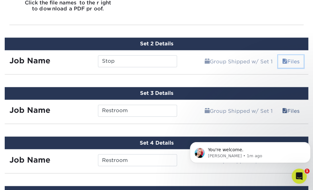
click at [293, 58] on link "Files" at bounding box center [291, 61] width 25 height 13
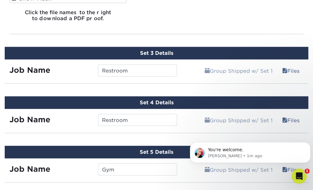
scroll to position [978, 0]
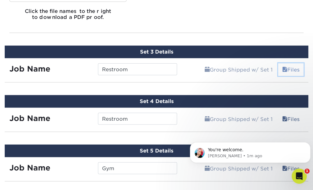
click at [292, 70] on link "Files" at bounding box center [291, 69] width 25 height 13
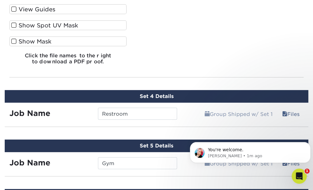
scroll to position [1261, 0]
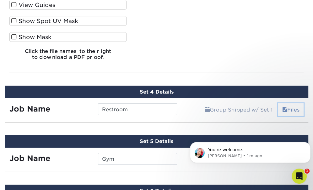
click at [296, 106] on link "Files" at bounding box center [291, 109] width 25 height 13
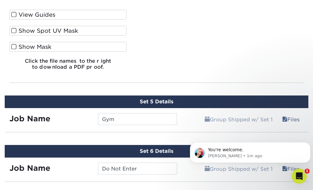
scroll to position [1606, 0]
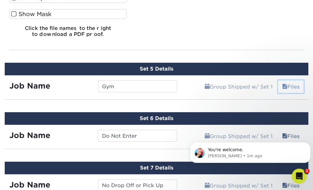
click at [294, 84] on link "Files" at bounding box center [291, 86] width 25 height 13
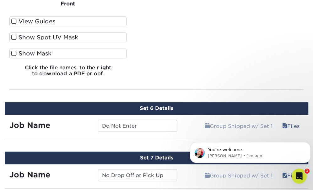
scroll to position [1952, 0]
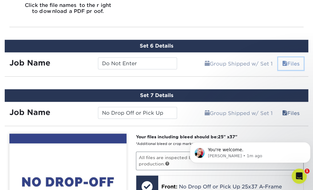
click at [290, 58] on link "Files" at bounding box center [291, 63] width 25 height 13
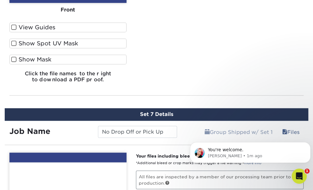
scroll to position [2267, 0]
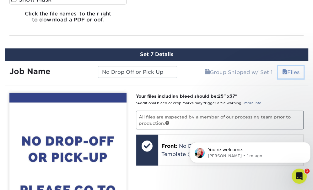
click at [288, 69] on link "Files" at bounding box center [291, 72] width 25 height 13
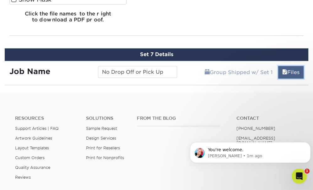
click at [288, 69] on link "Files" at bounding box center [291, 72] width 25 height 13
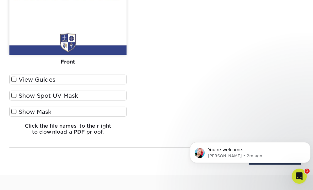
scroll to position [2550, 0]
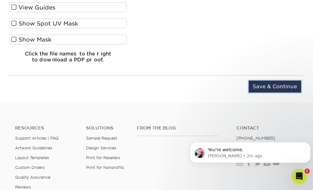
click at [272, 84] on input "Save & Continue" at bounding box center [275, 86] width 53 height 12
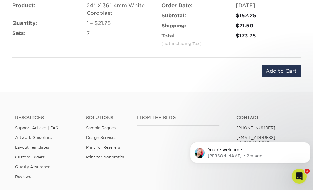
scroll to position [2366, 0]
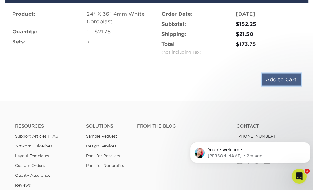
click at [271, 74] on input "Add to Cart" at bounding box center [281, 80] width 39 height 12
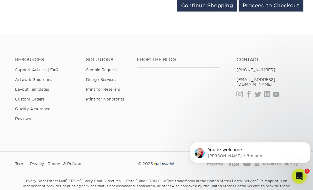
scroll to position [860, 0]
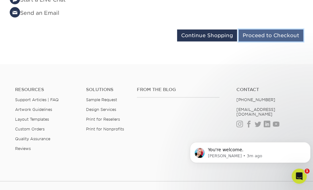
click at [267, 36] on input "Proceed to Checkout" at bounding box center [271, 36] width 65 height 12
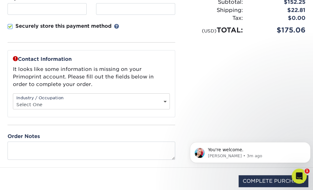
scroll to position [189, 0]
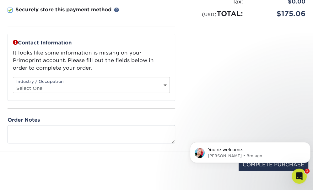
click at [128, 85] on select "Select One Administrative Executive Human Resources Construction Education Ente…" at bounding box center [91, 87] width 157 height 9
select select "6"
click at [13, 83] on select "Select One Administrative Executive Human Resources Construction Education Ente…" at bounding box center [91, 87] width 157 height 9
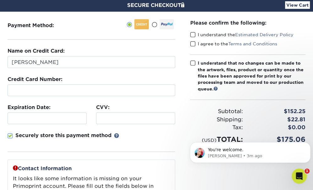
scroll to position [63, 0]
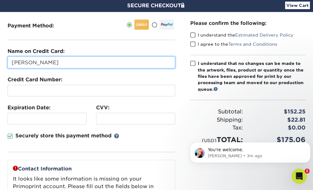
click at [51, 63] on input "[PERSON_NAME]" at bounding box center [92, 62] width 168 height 12
type input "[PERSON_NAME]"
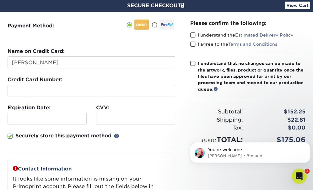
click at [192, 35] on span at bounding box center [193, 35] width 5 height 6
click at [0, 0] on input "I understand the Estimated Delivery Policy" at bounding box center [0, 0] width 0 height 0
click at [194, 44] on span at bounding box center [193, 44] width 5 height 6
click at [0, 0] on input "I agree to the Terms and Conditions" at bounding box center [0, 0] width 0 height 0
click at [192, 64] on span at bounding box center [193, 63] width 5 height 6
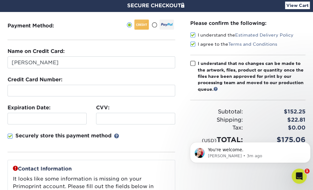
click at [0, 0] on input "I understand that no changes can be made to the artwork, files, product or quan…" at bounding box center [0, 0] width 0 height 0
